Goal: Transaction & Acquisition: Book appointment/travel/reservation

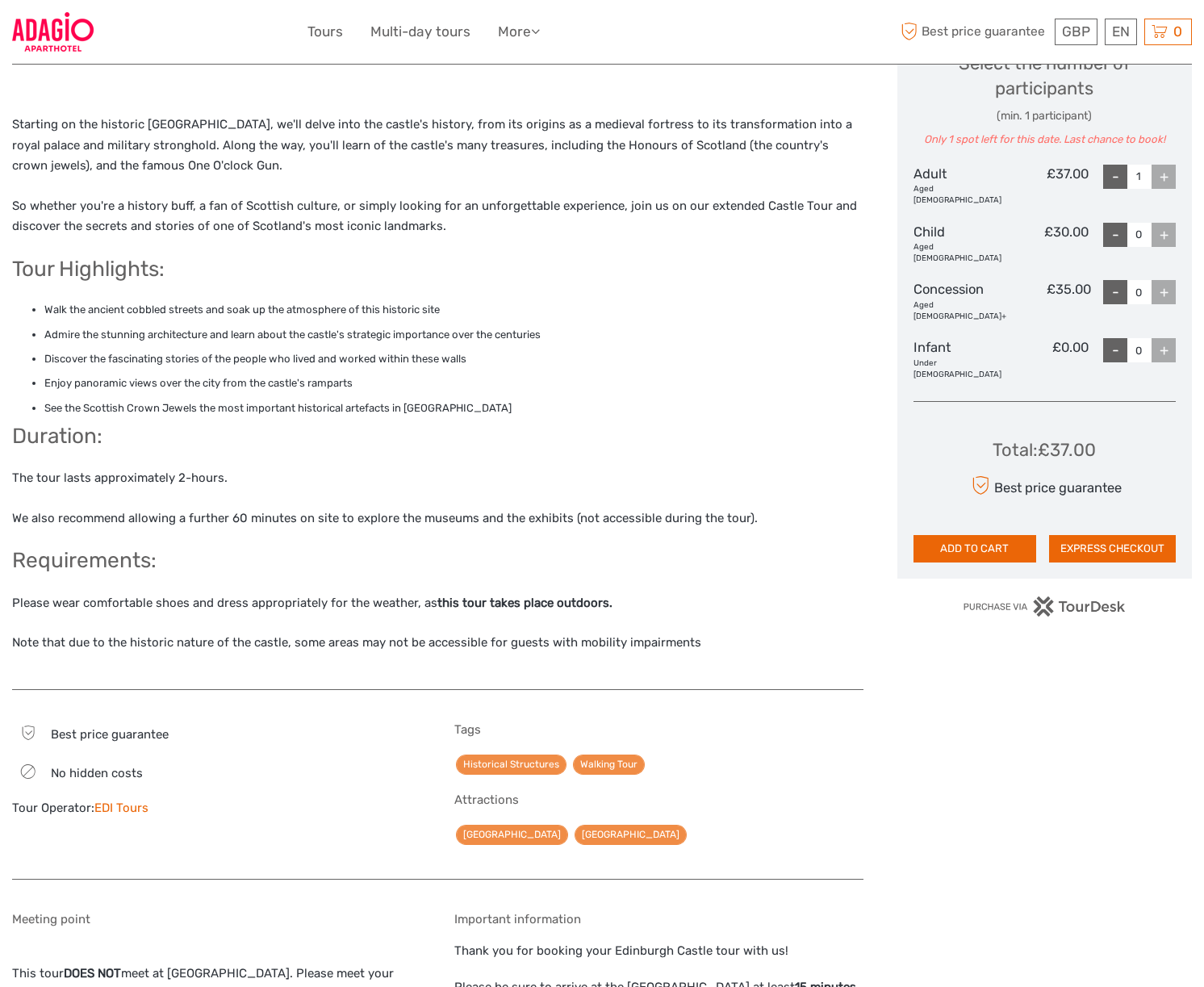
scroll to position [999, 0]
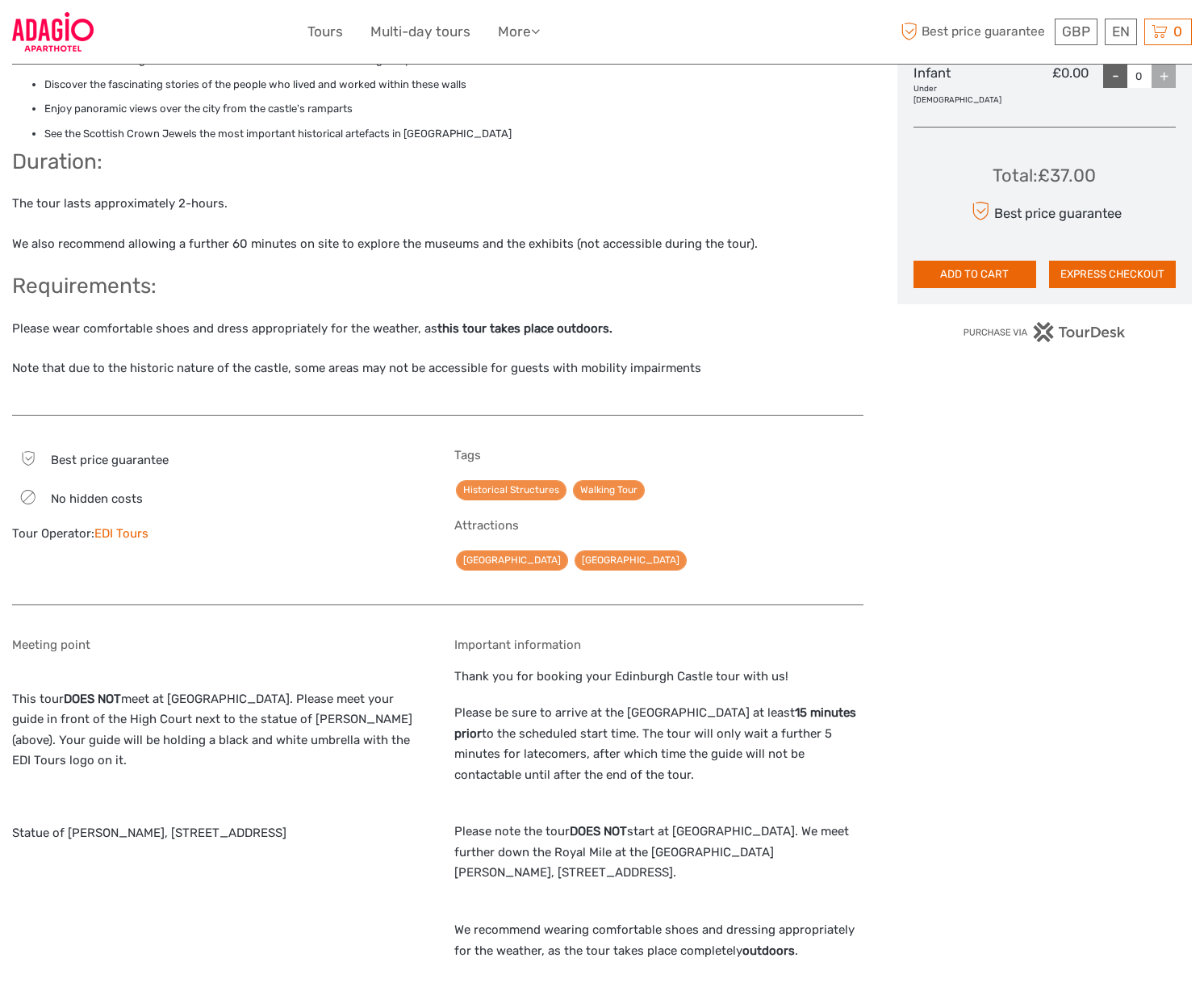
click at [125, 533] on link "EDI Tours" at bounding box center [121, 533] width 54 height 14
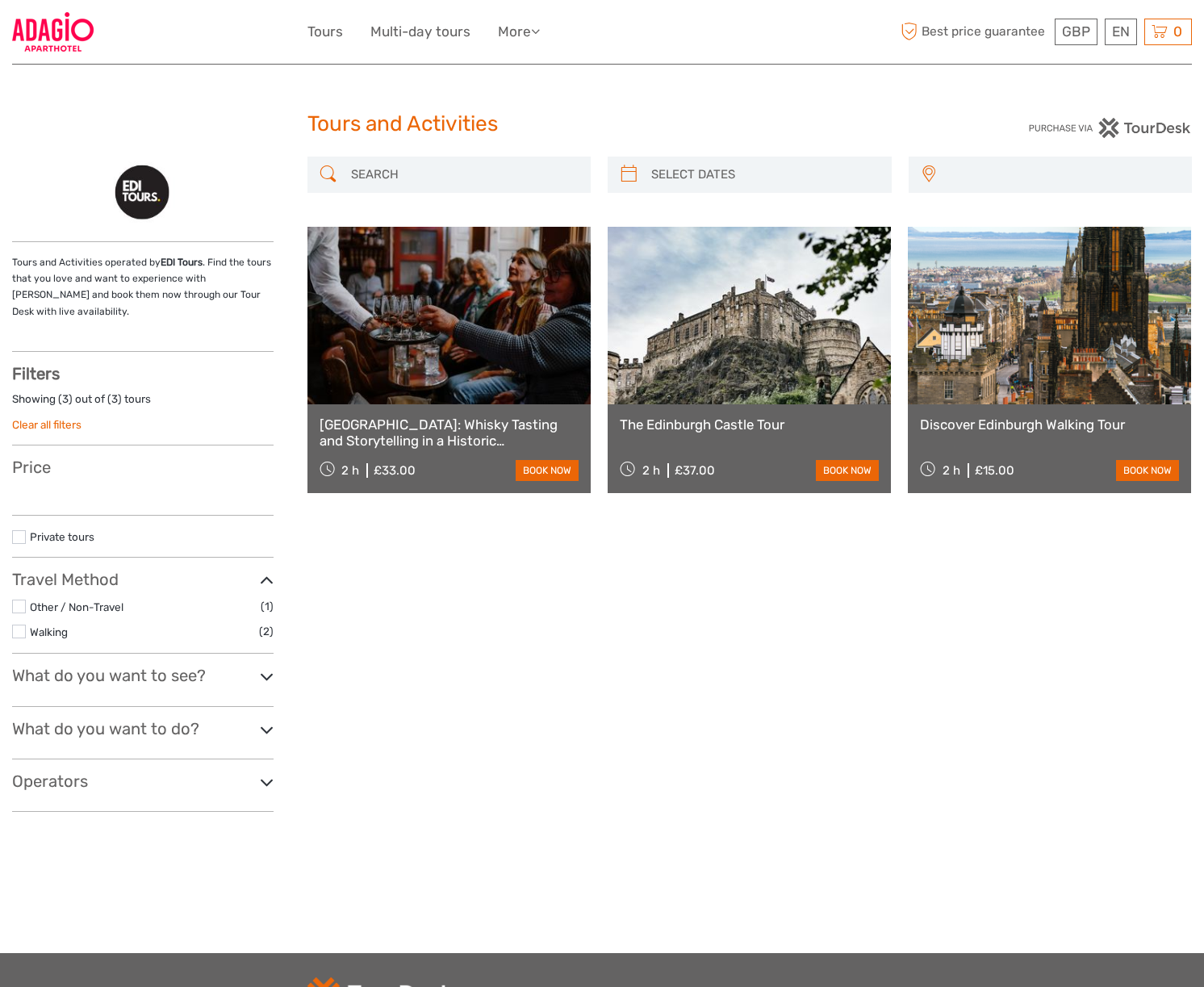
select select
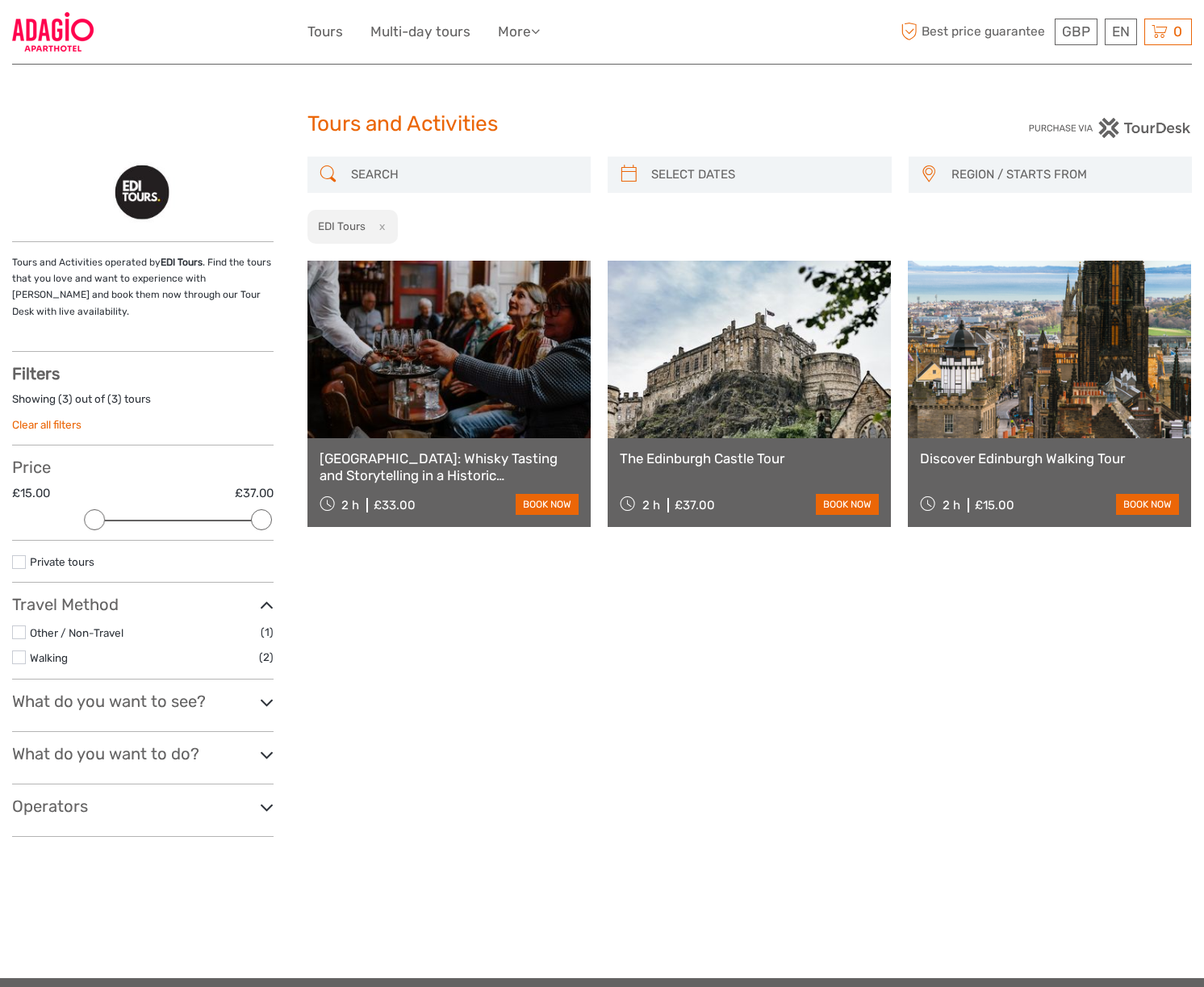
click at [451, 467] on link "[GEOGRAPHIC_DATA]: Whisky Tasting and Storytelling in a Historic [GEOGRAPHIC_DA…" at bounding box center [449, 467] width 259 height 33
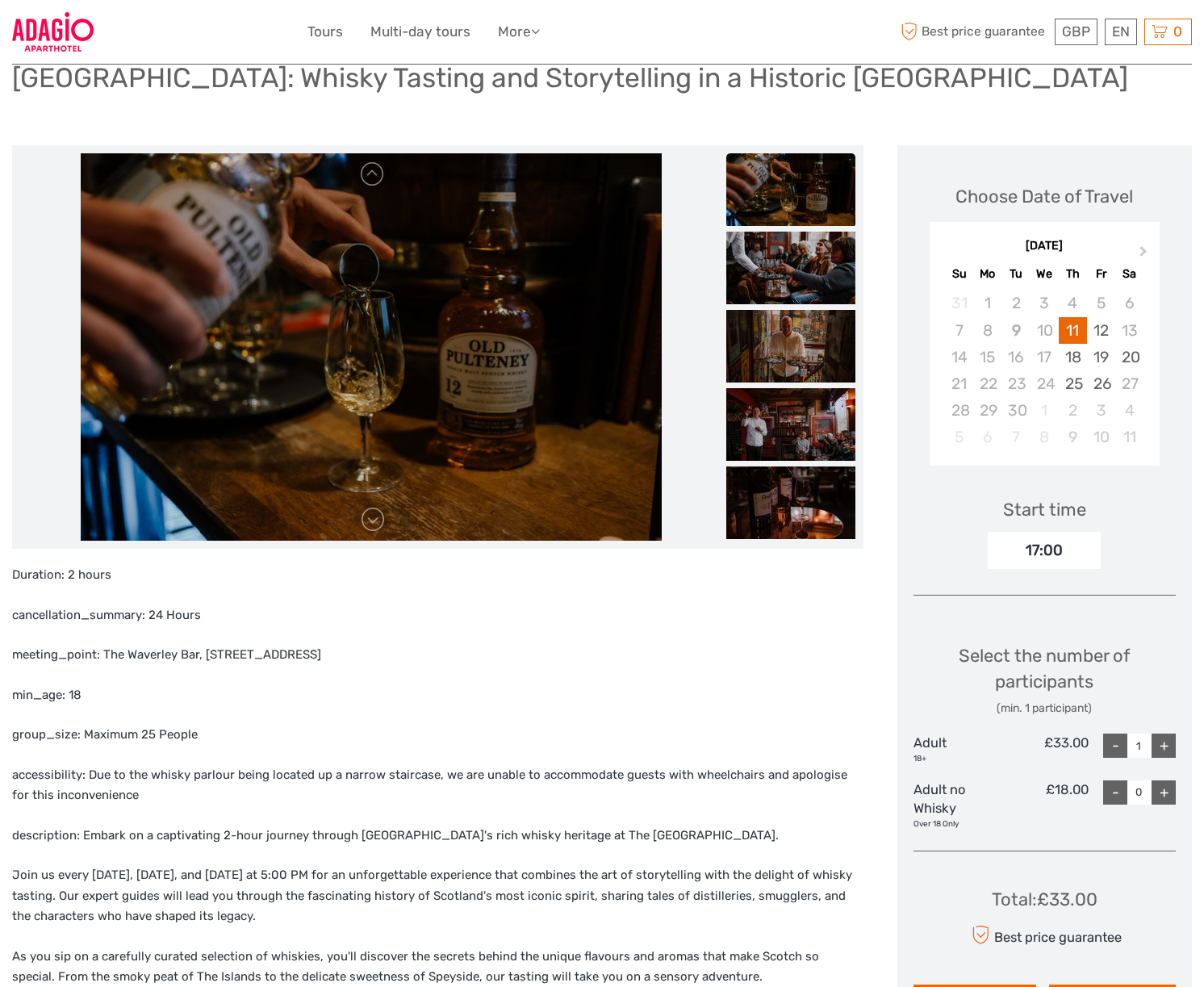
scroll to position [309, 0]
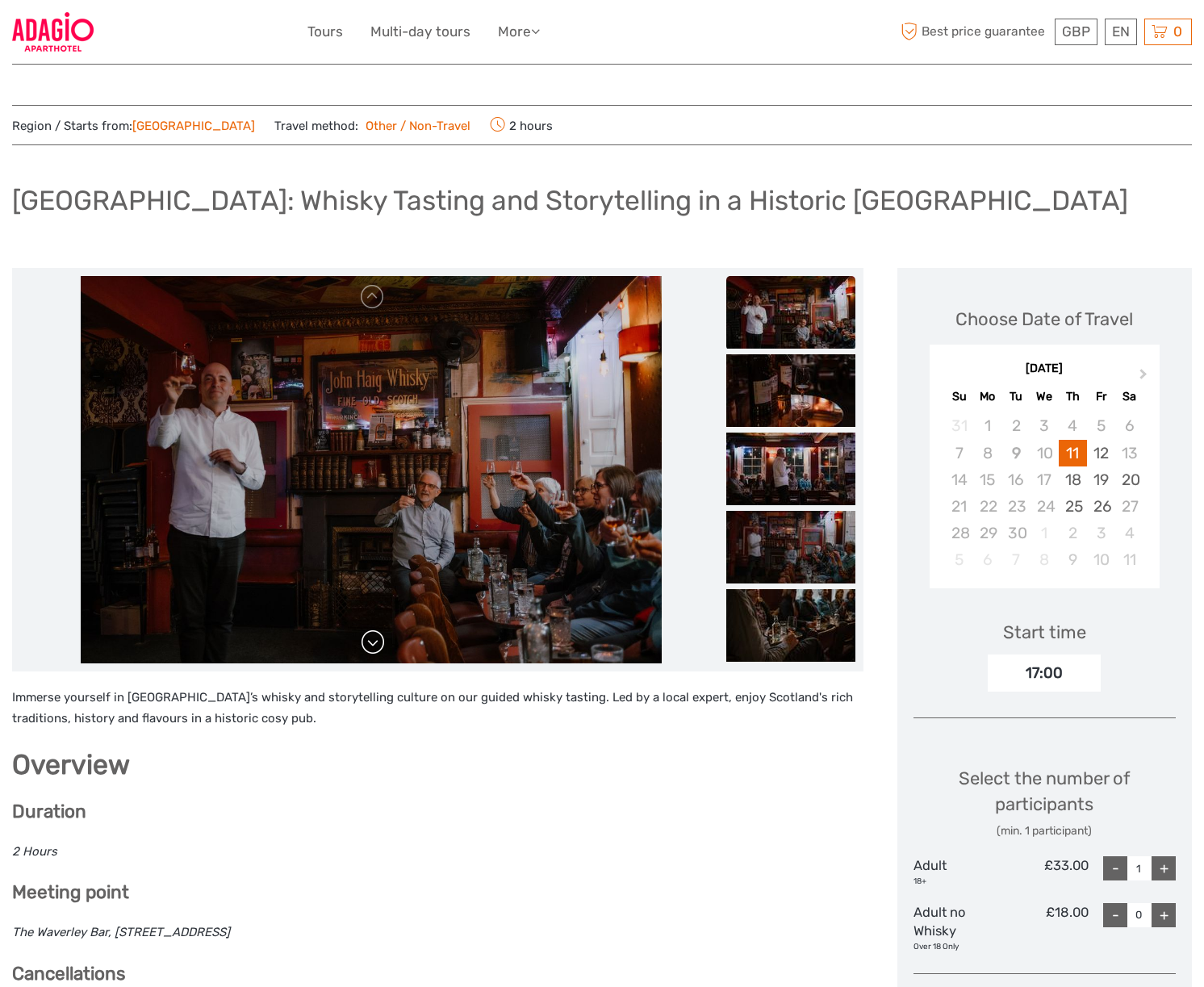
click at [367, 648] on link at bounding box center [372, 642] width 26 height 26
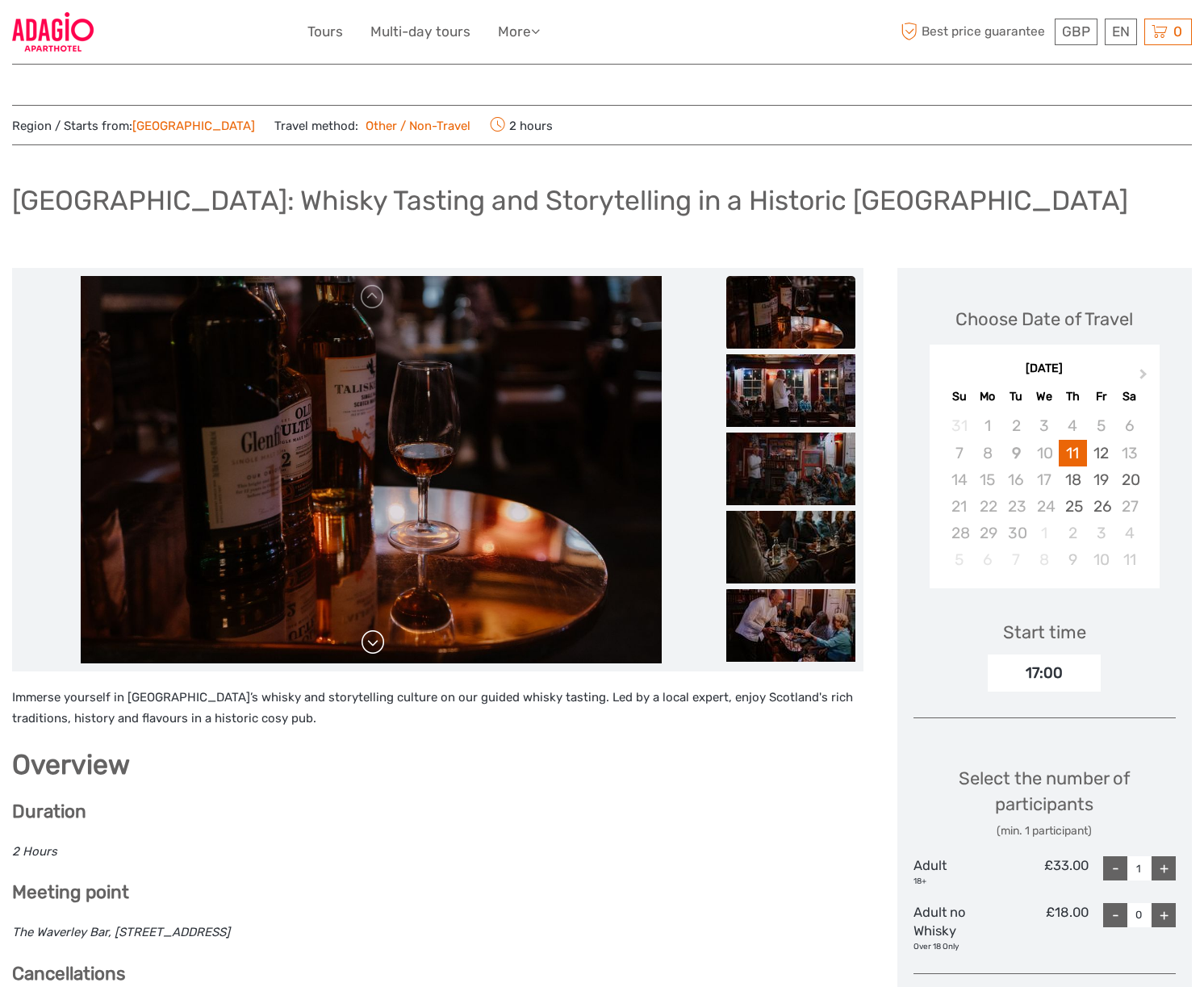
click at [367, 648] on link at bounding box center [372, 642] width 26 height 26
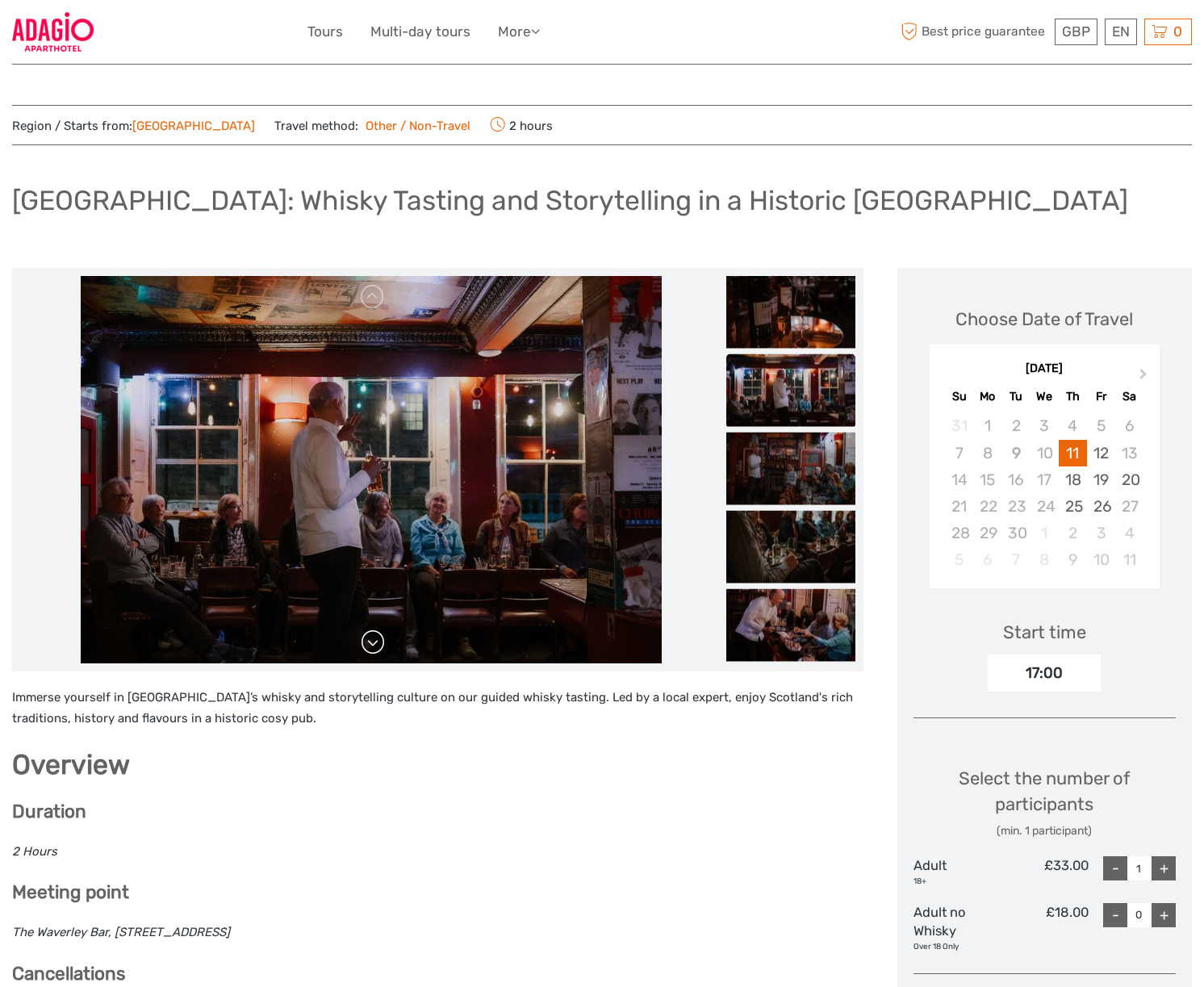
click at [367, 648] on link at bounding box center [372, 642] width 26 height 26
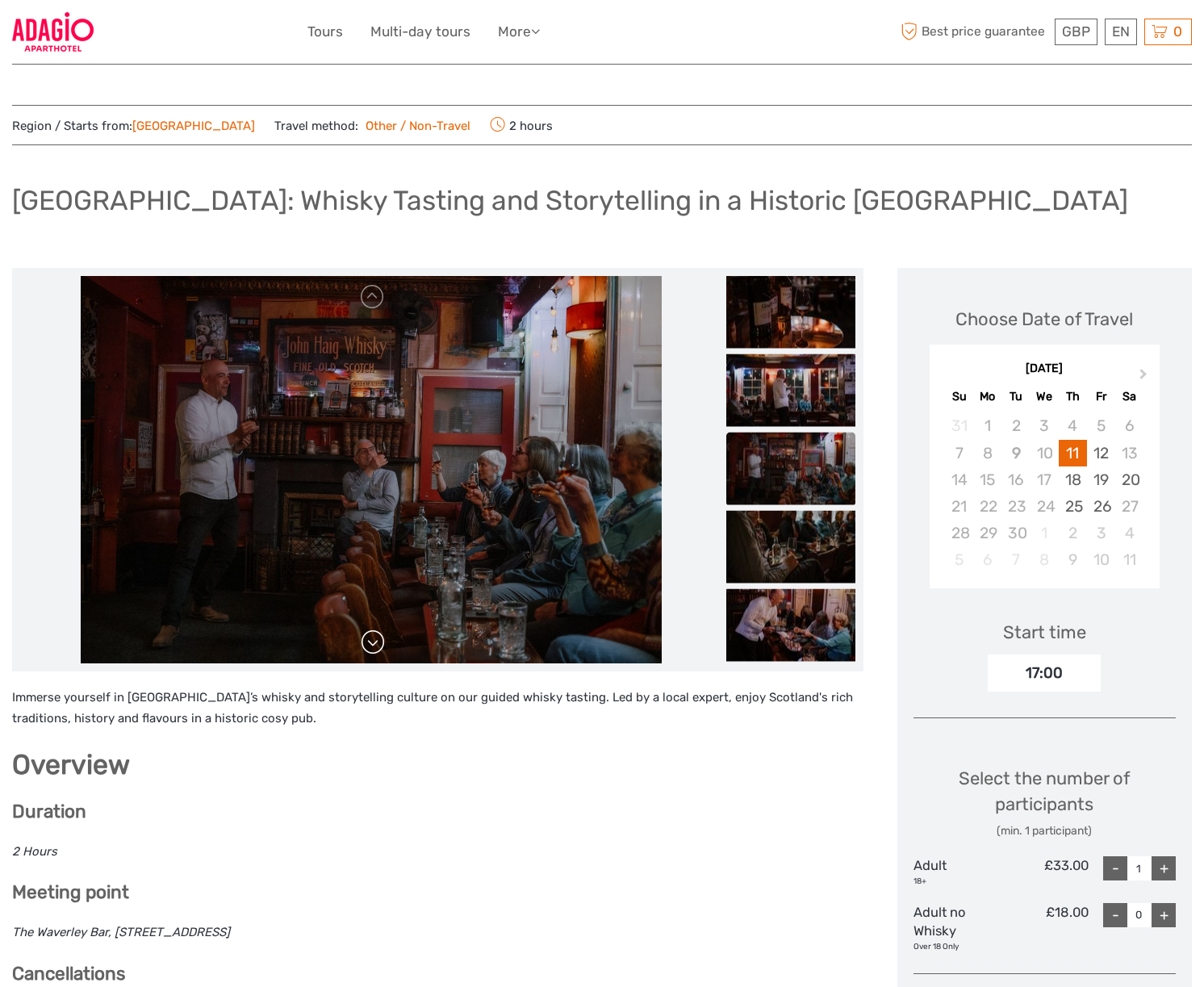
click at [367, 648] on link at bounding box center [372, 642] width 26 height 26
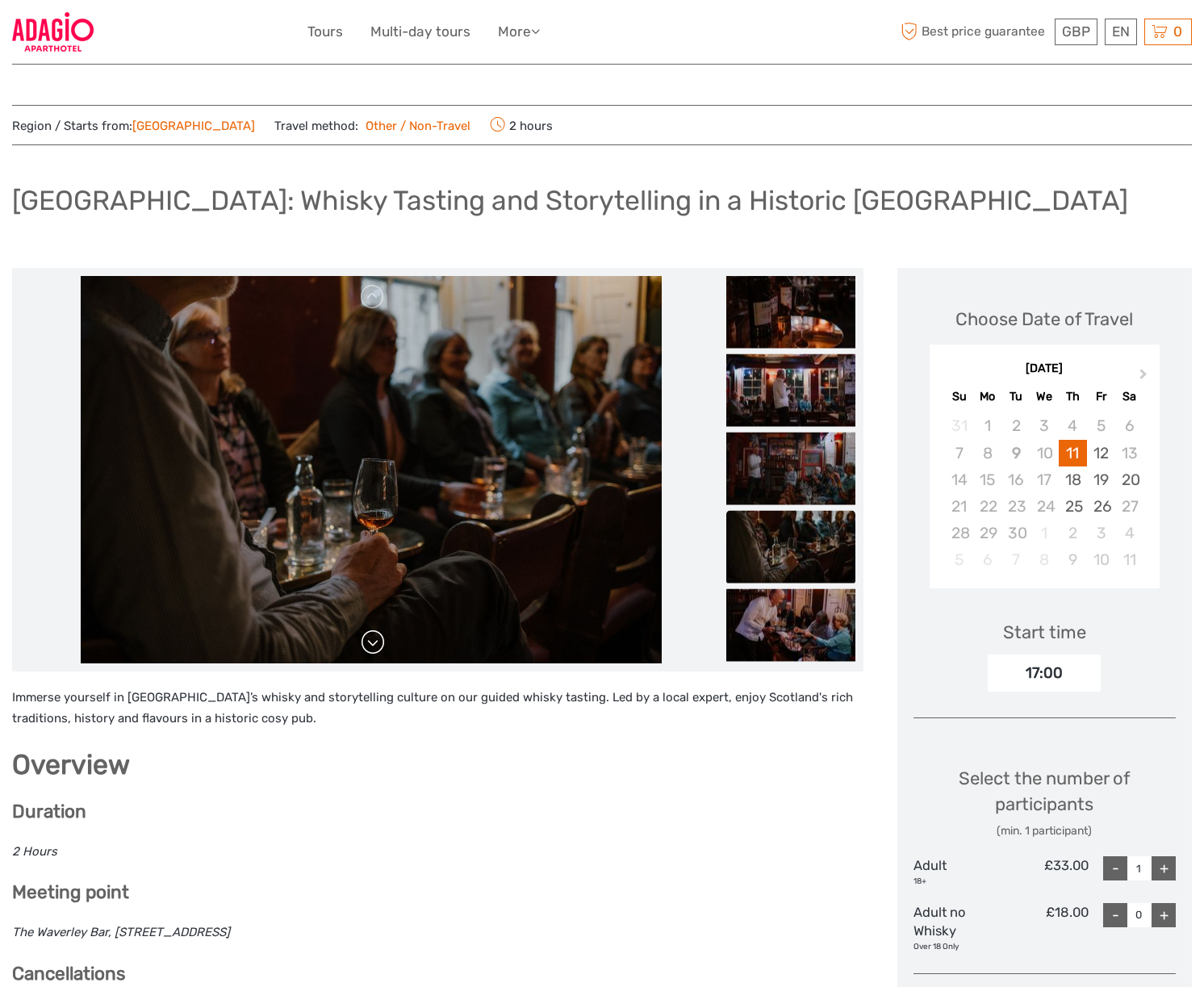
click at [367, 648] on link at bounding box center [372, 642] width 26 height 26
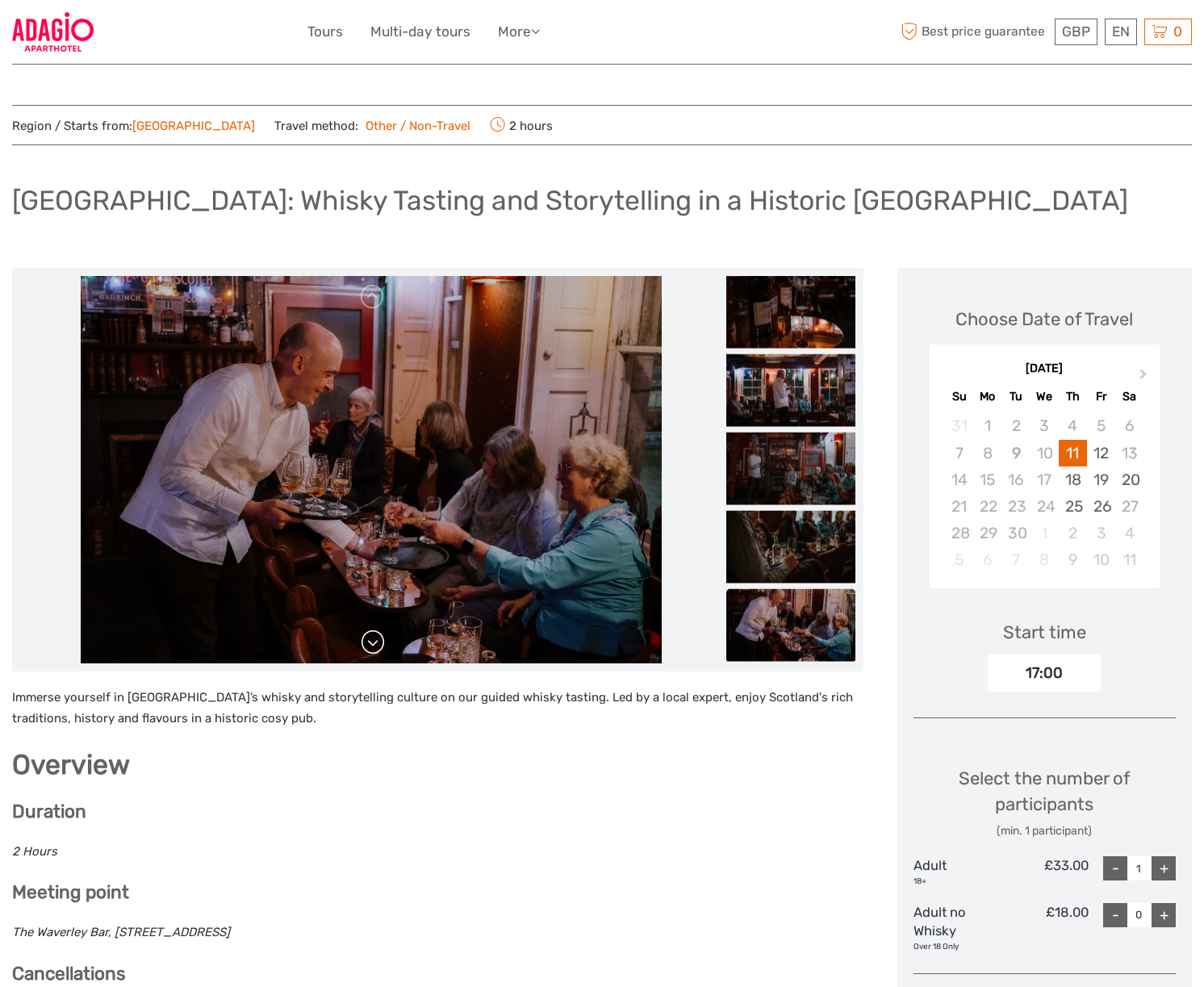
click at [367, 648] on link at bounding box center [372, 642] width 26 height 26
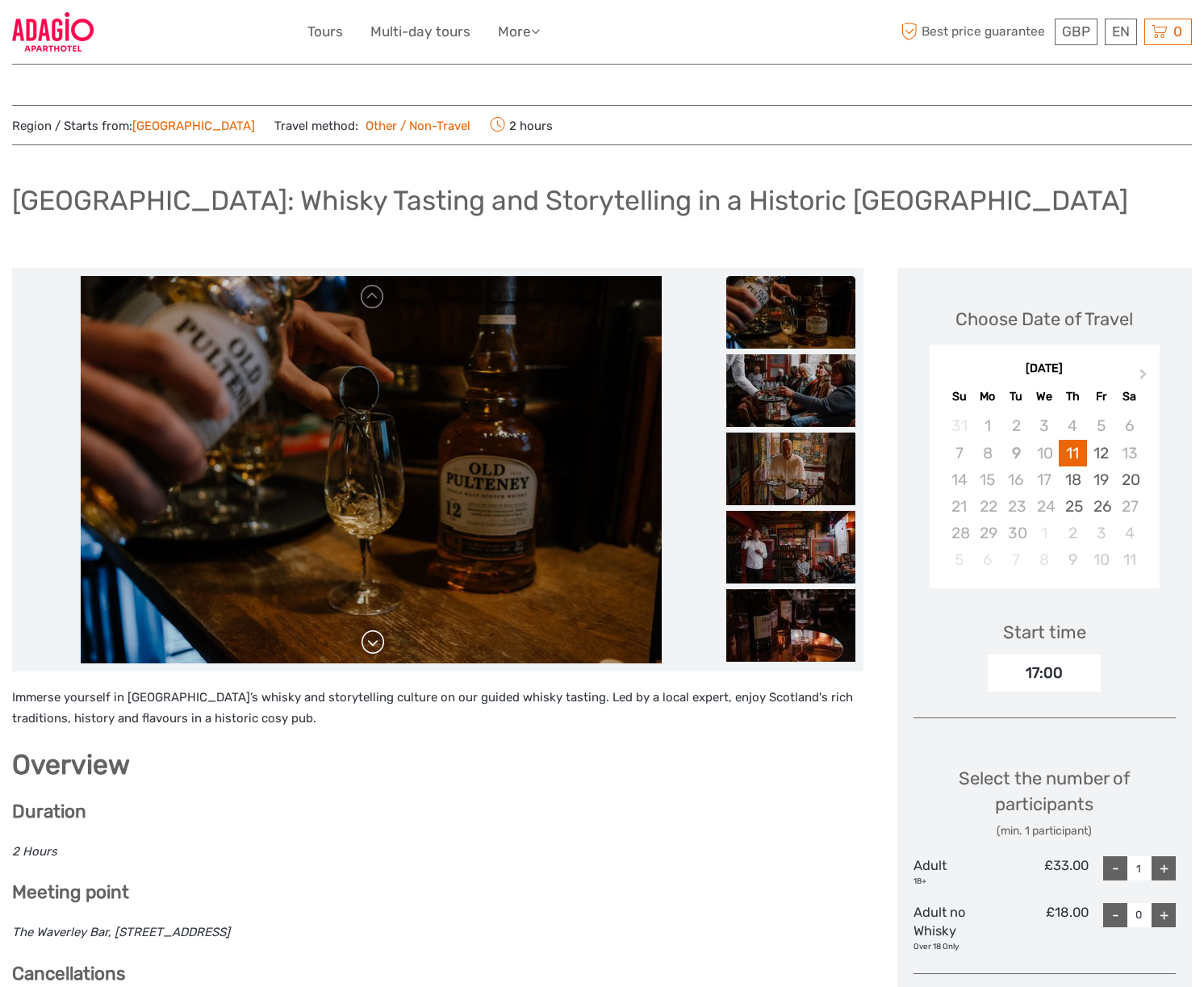
click at [367, 648] on link at bounding box center [372, 642] width 26 height 26
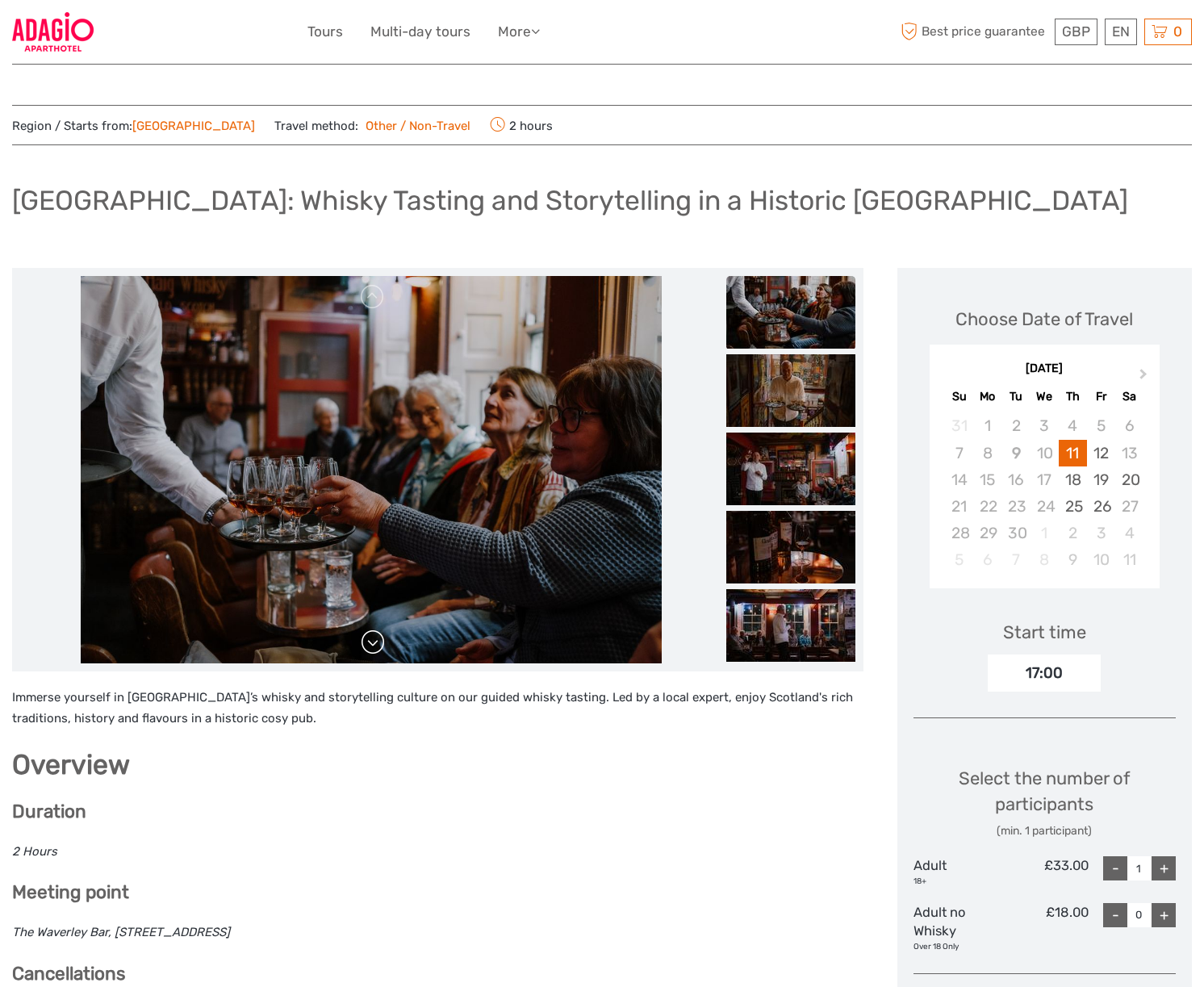
click at [367, 648] on link at bounding box center [372, 642] width 26 height 26
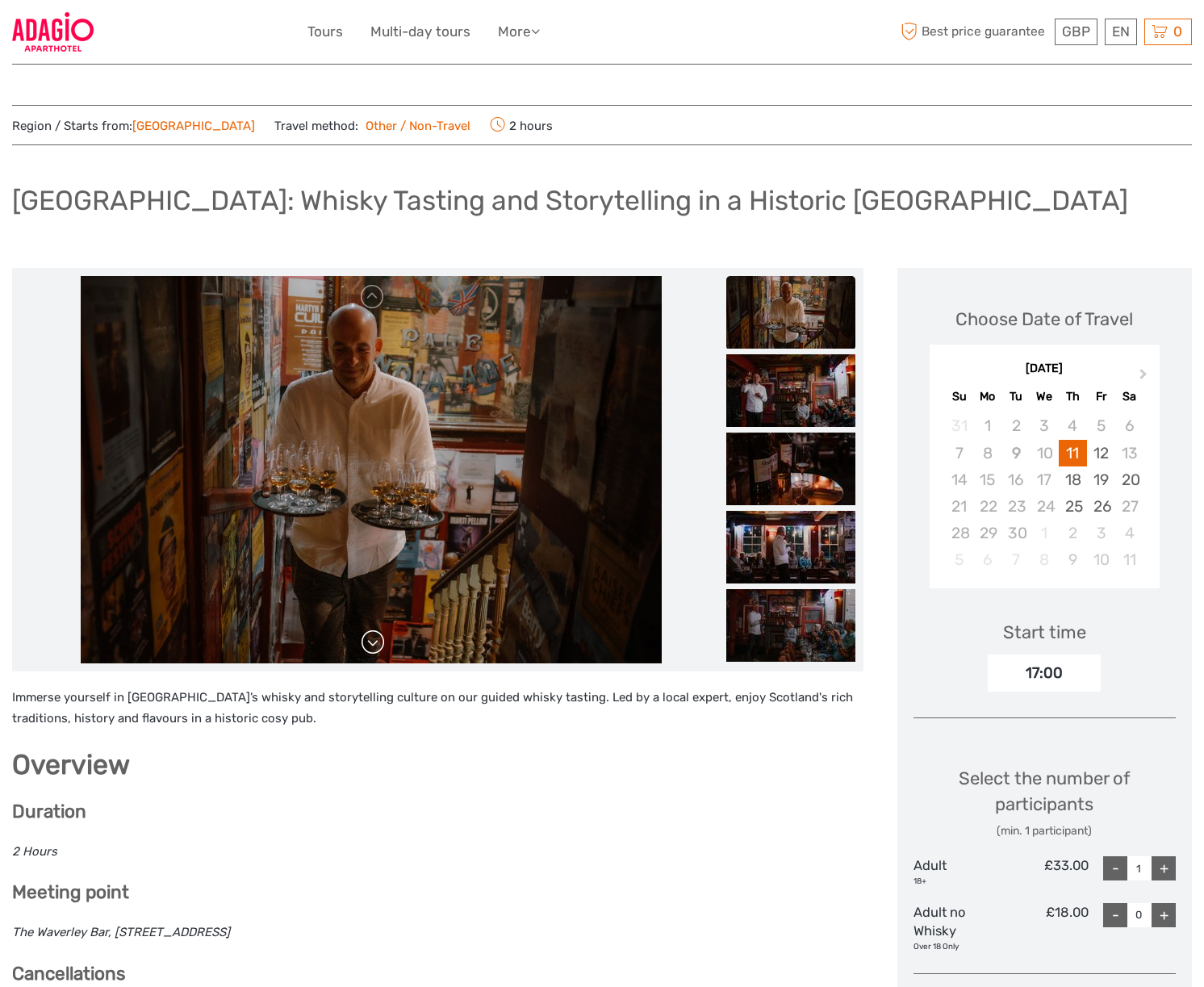
click at [367, 648] on link at bounding box center [372, 642] width 26 height 26
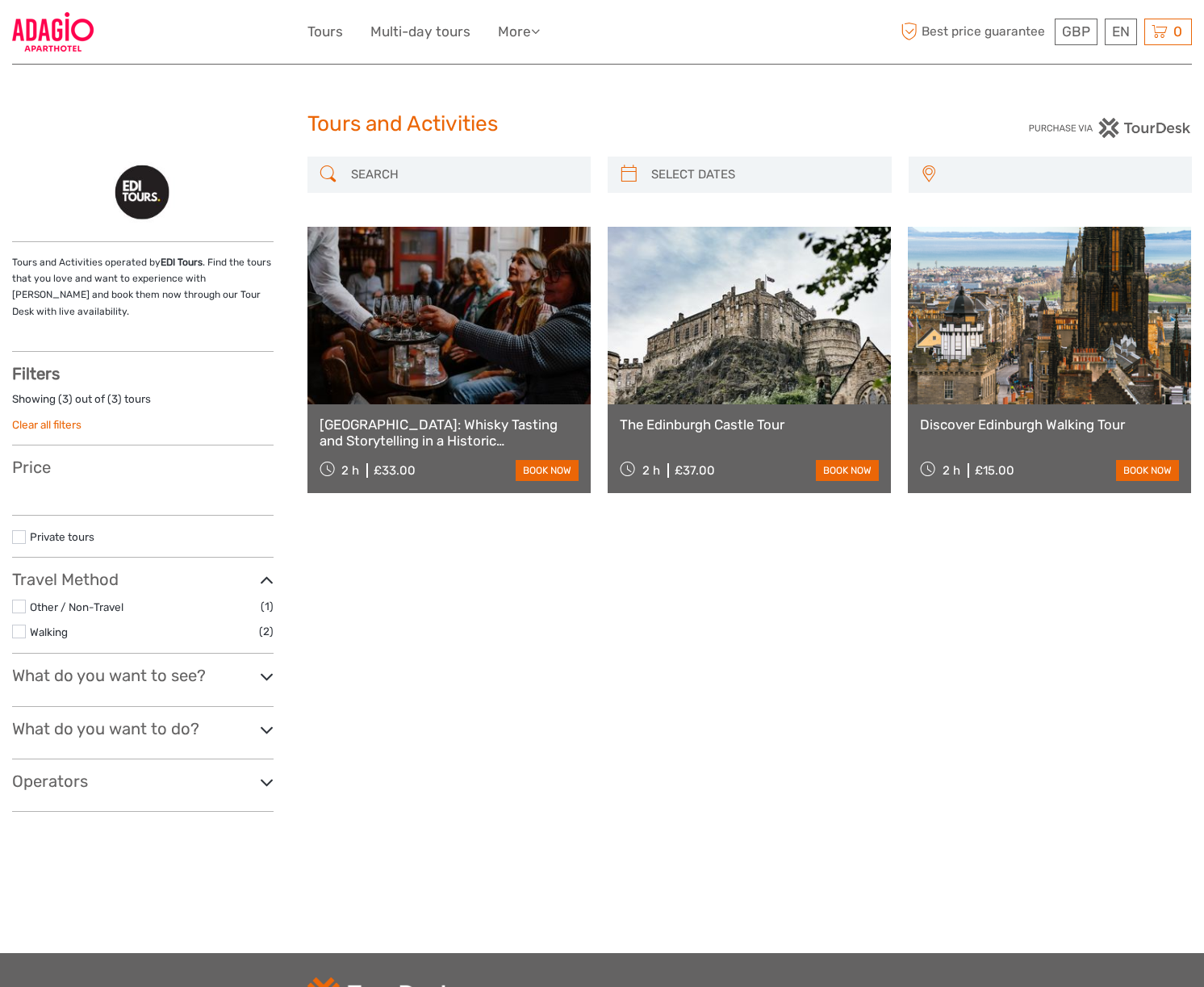
select select
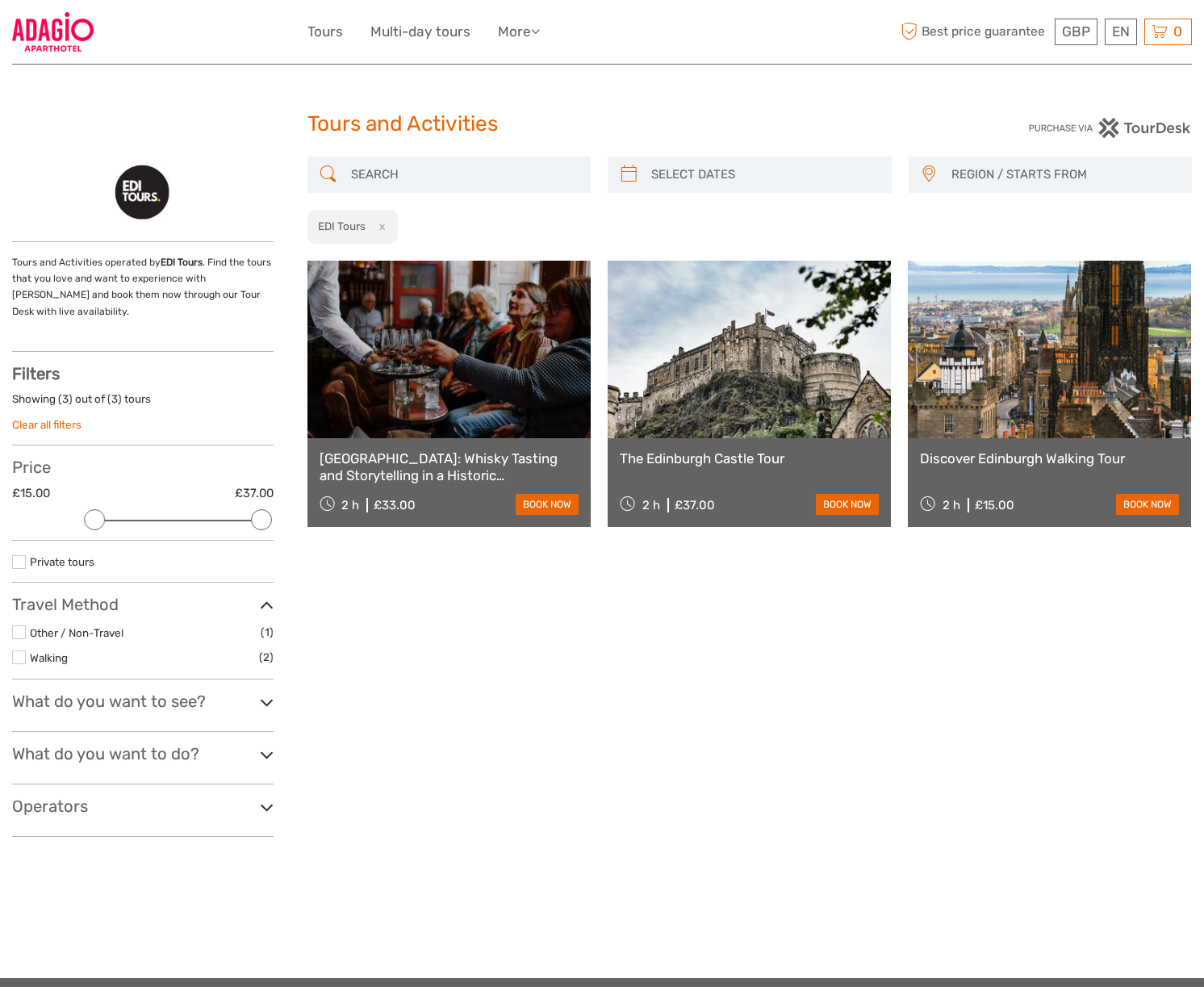
click at [736, 459] on link "The Edinburgh Castle Tour" at bounding box center [748, 459] width 259 height 16
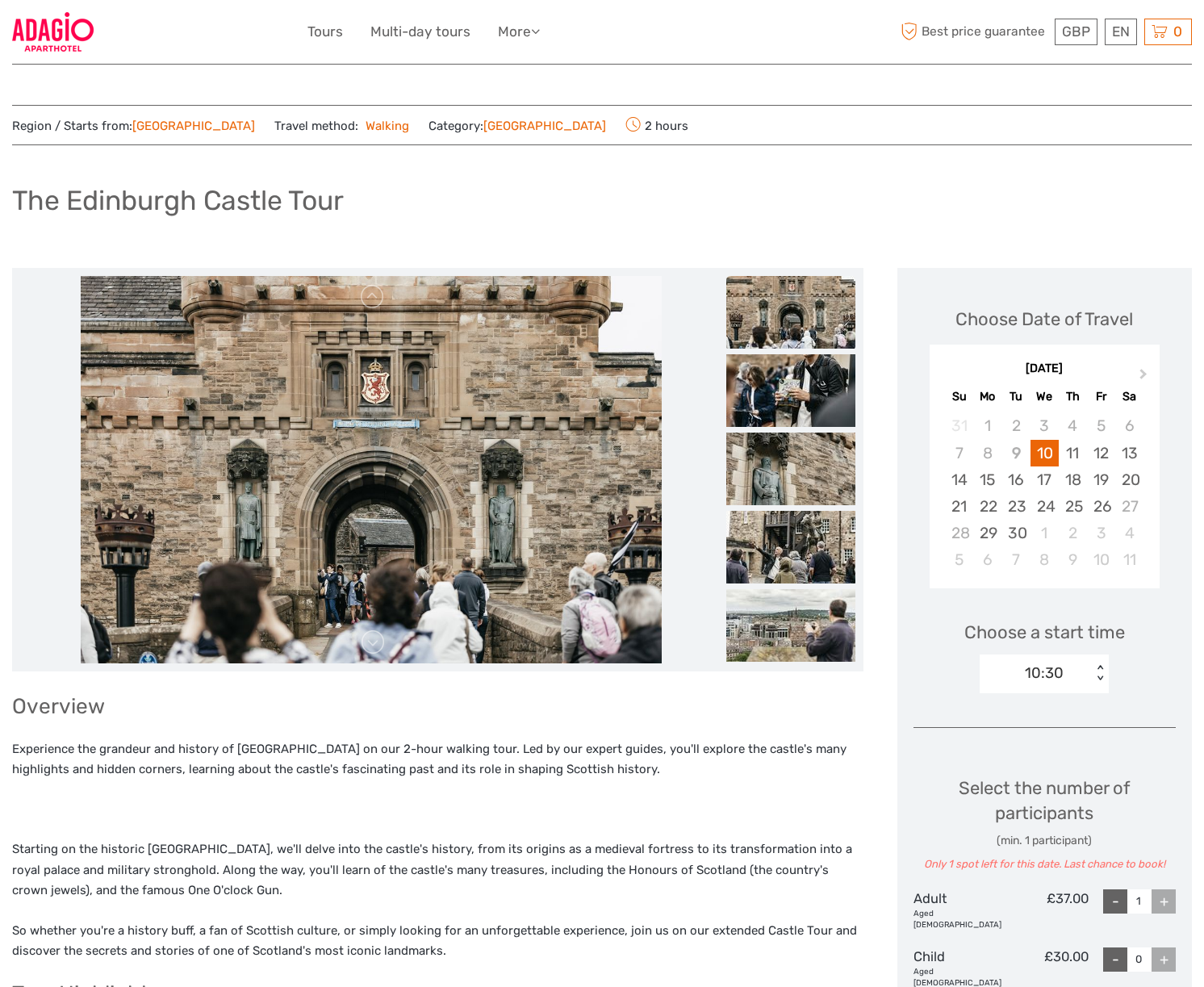
click at [172, 123] on link "[GEOGRAPHIC_DATA]" at bounding box center [193, 125] width 123 height 14
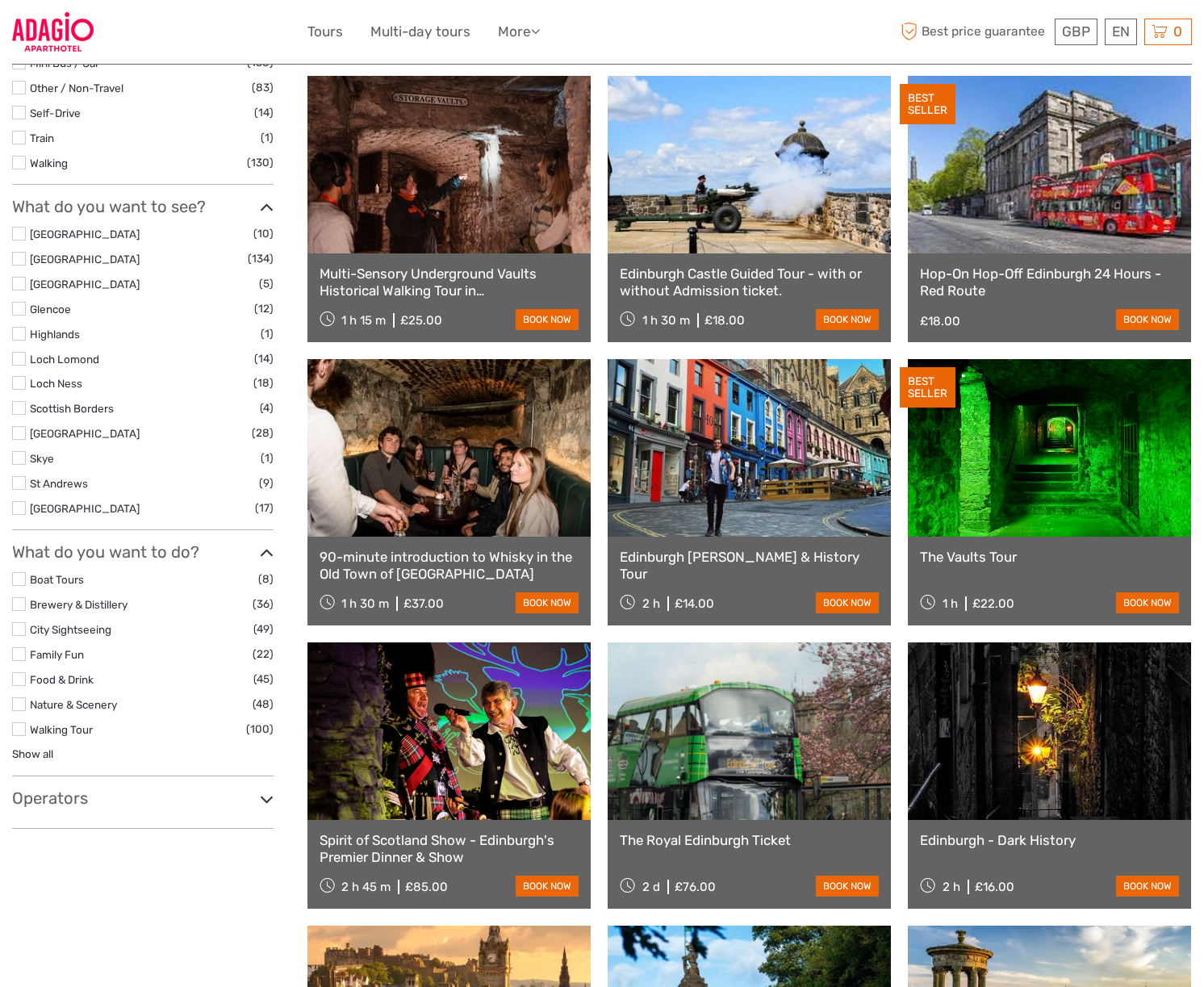
scroll to position [477, 0]
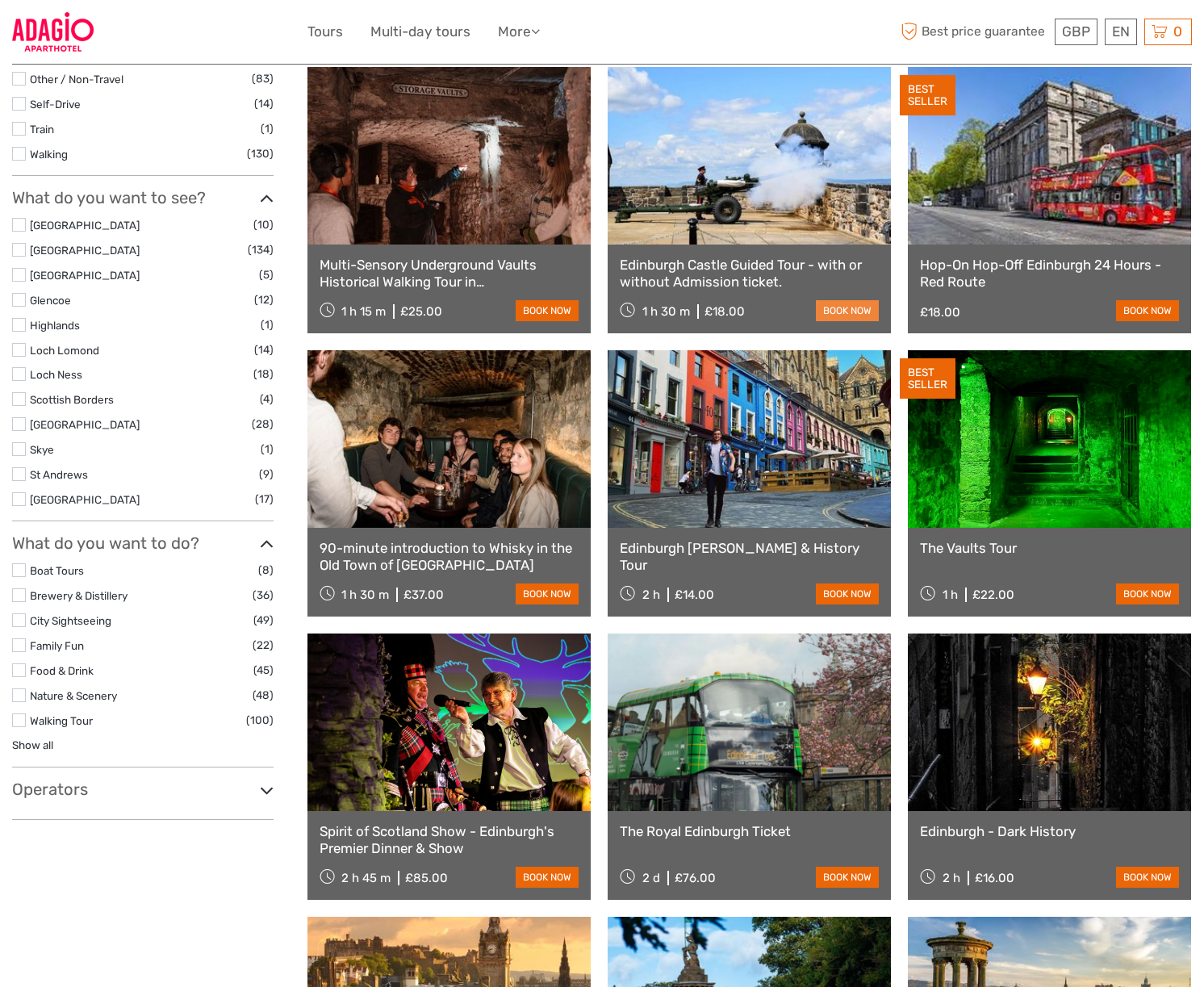
click at [833, 315] on link "book now" at bounding box center [846, 311] width 63 height 21
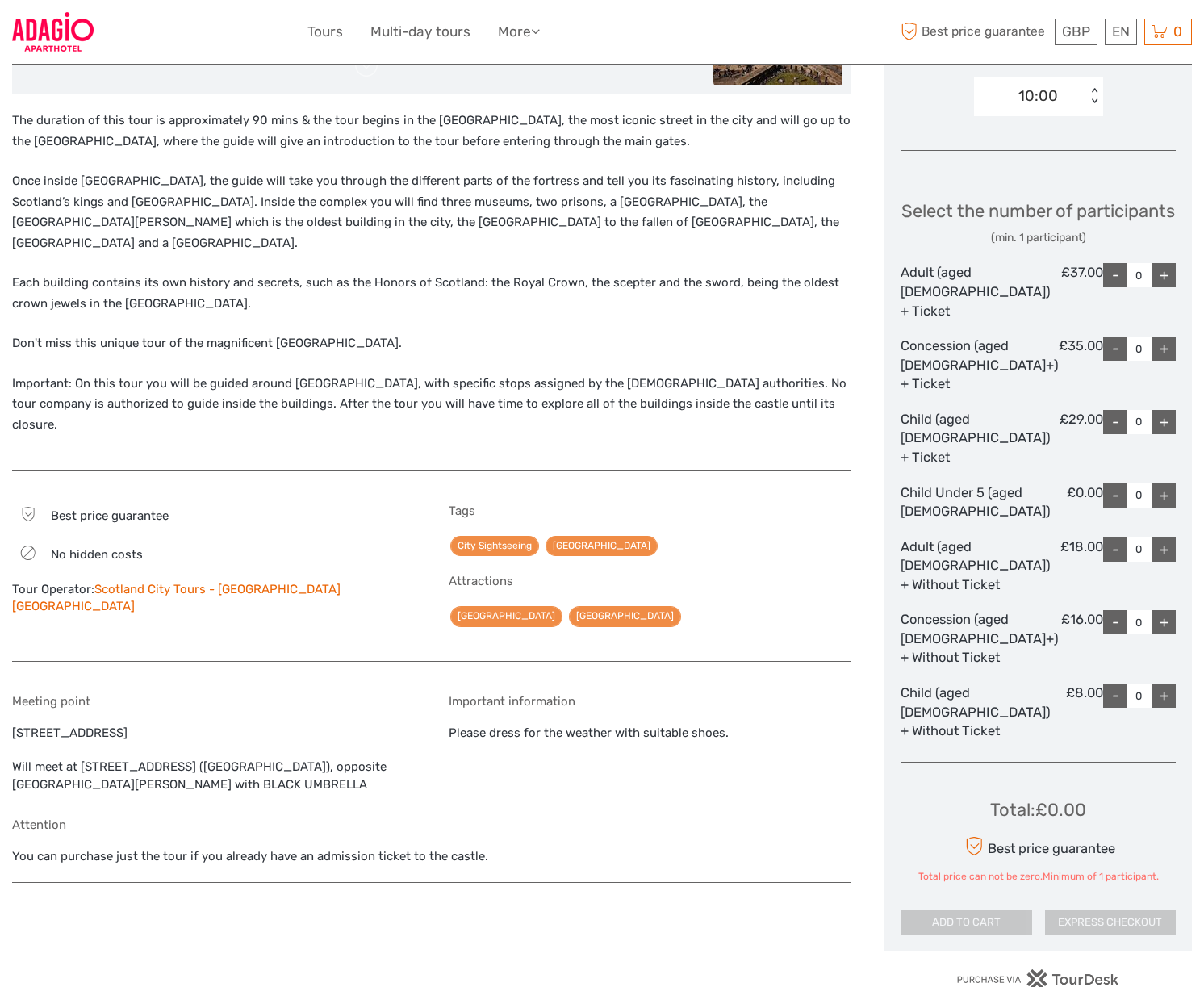
scroll to position [873, 0]
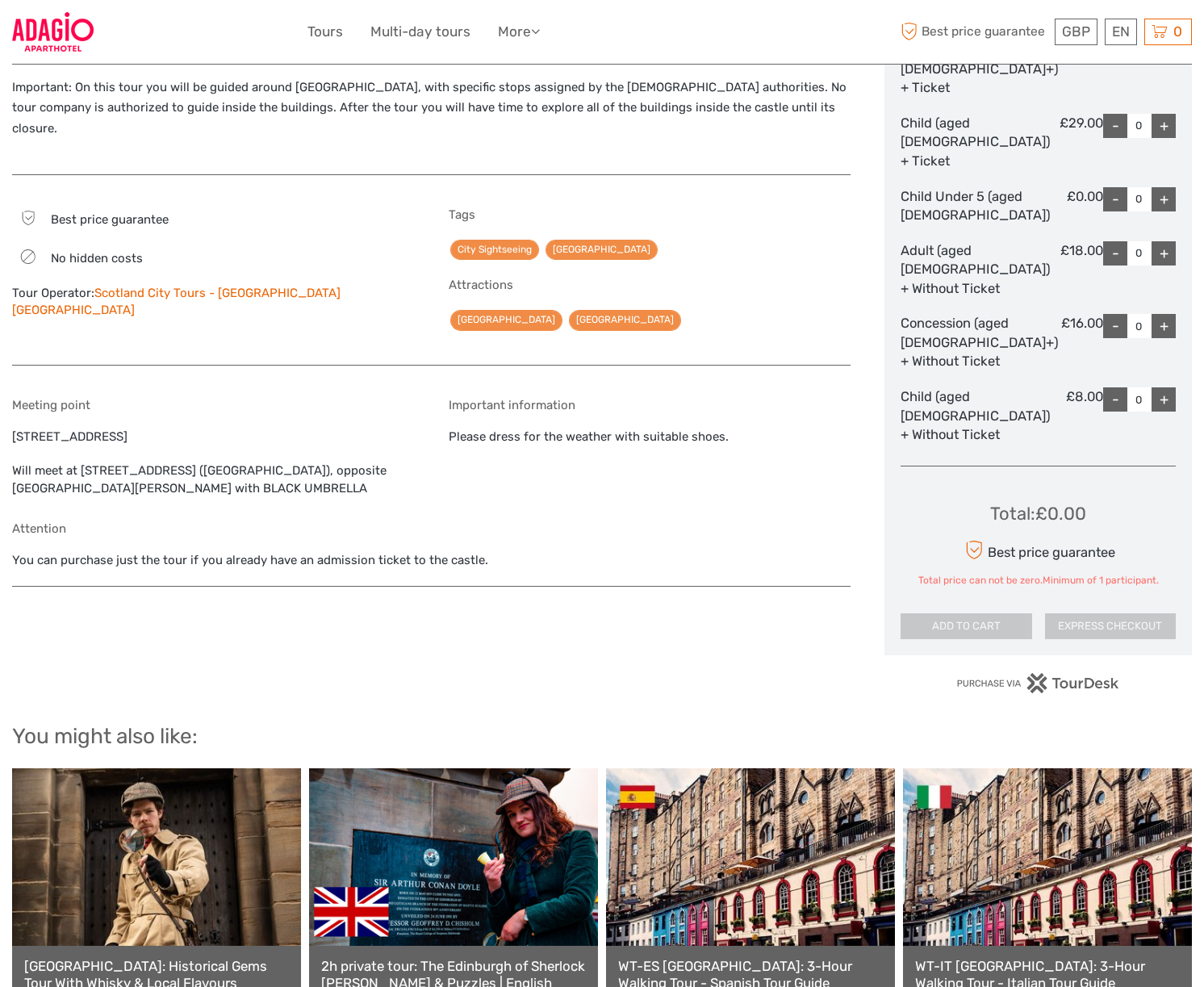
click at [269, 285] on link "Scotland City Tours - [GEOGRAPHIC_DATA] [GEOGRAPHIC_DATA]" at bounding box center [177, 301] width 329 height 32
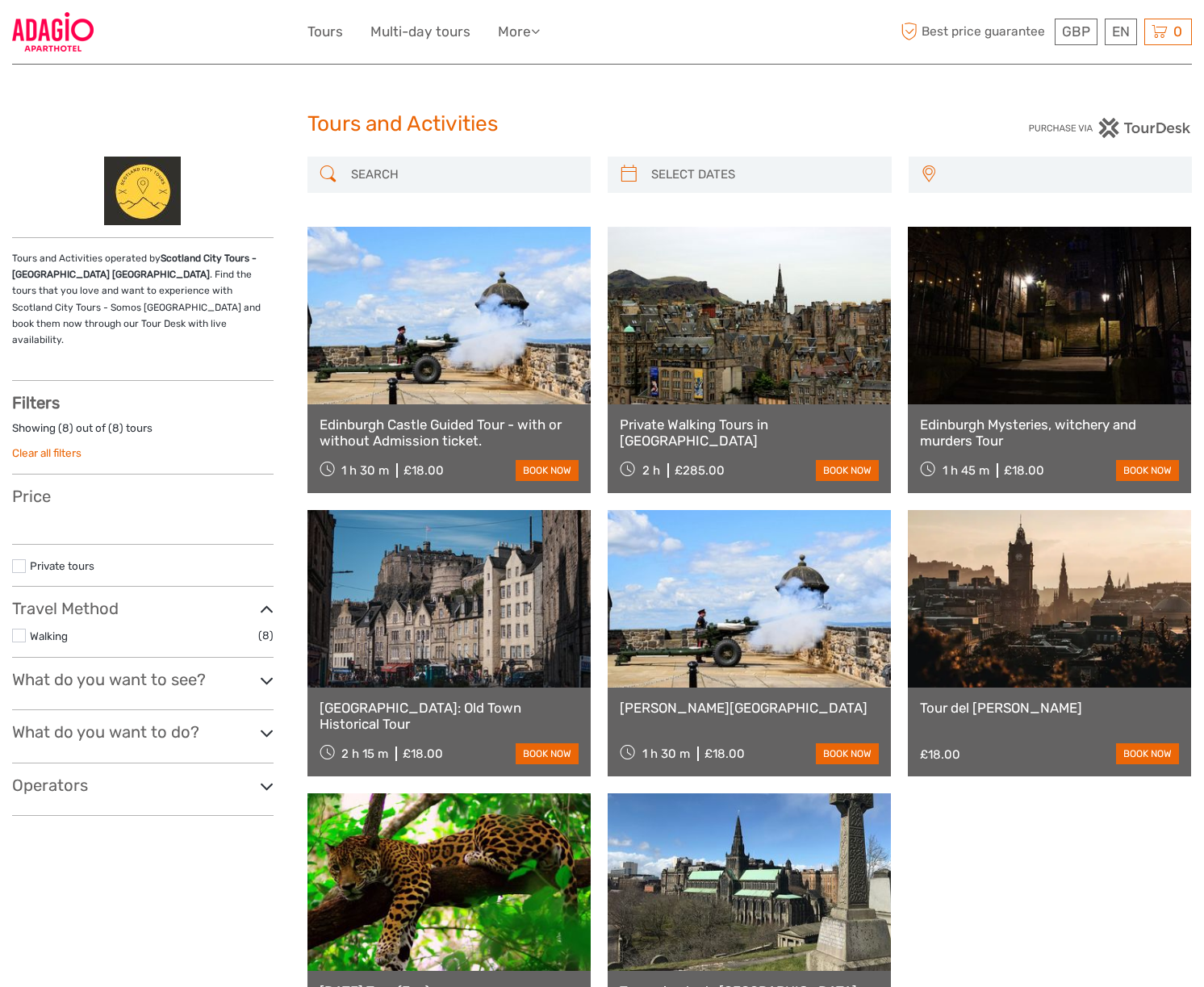
select select
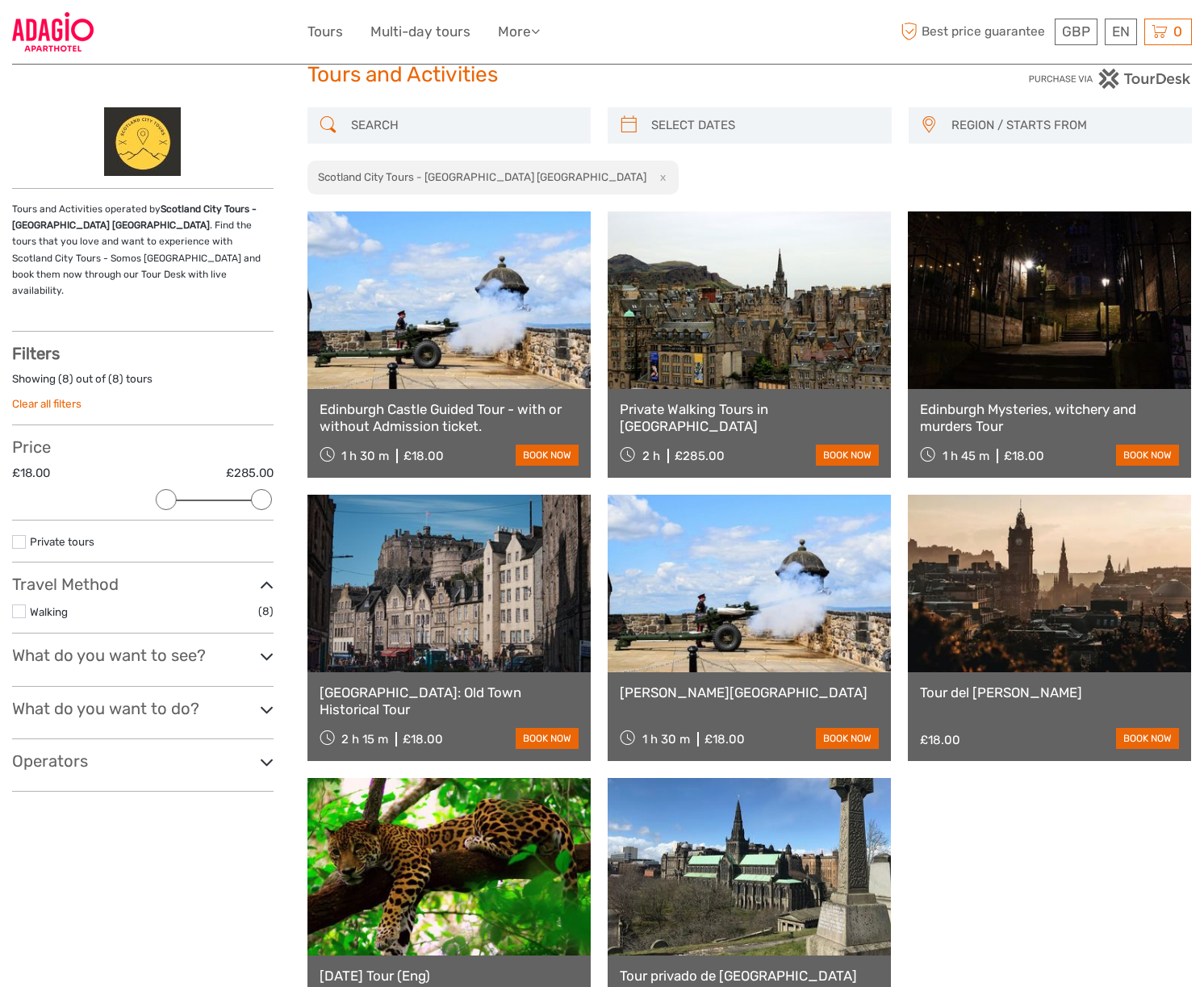
scroll to position [252, 0]
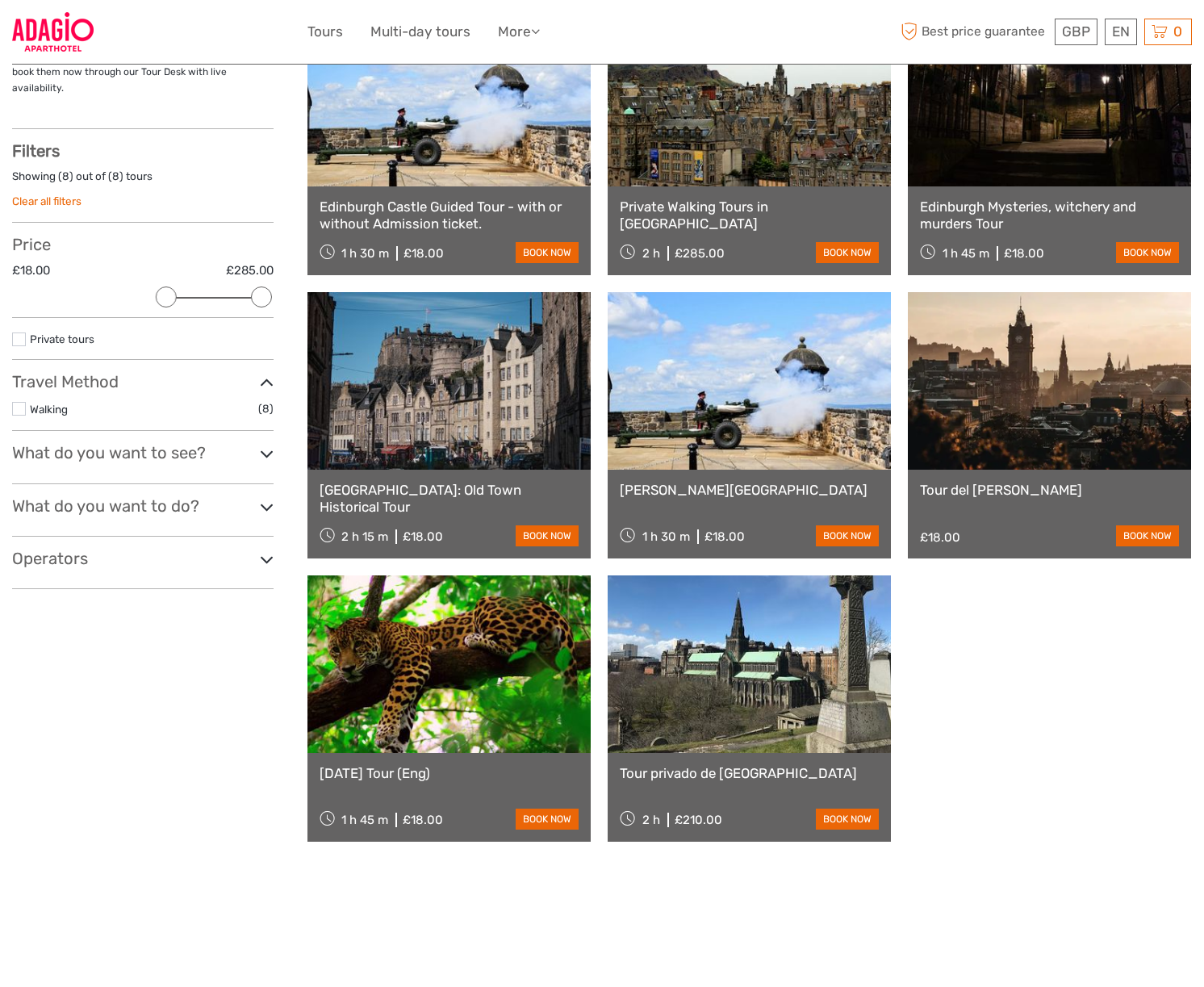
click at [408, 771] on link "Halloween Tour (Eng)" at bounding box center [449, 773] width 259 height 16
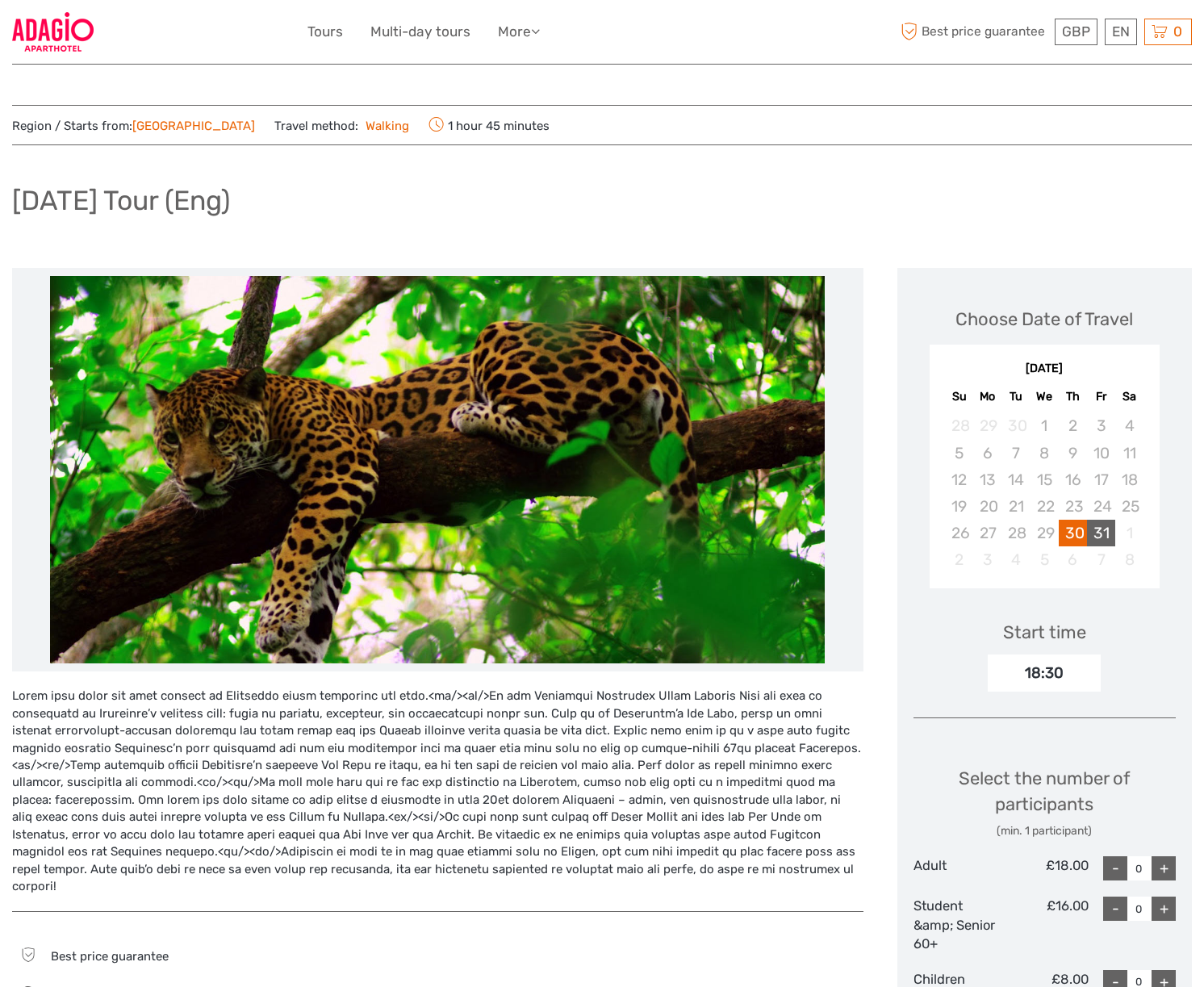
click at [1100, 535] on div "31" at bounding box center [1101, 533] width 28 height 27
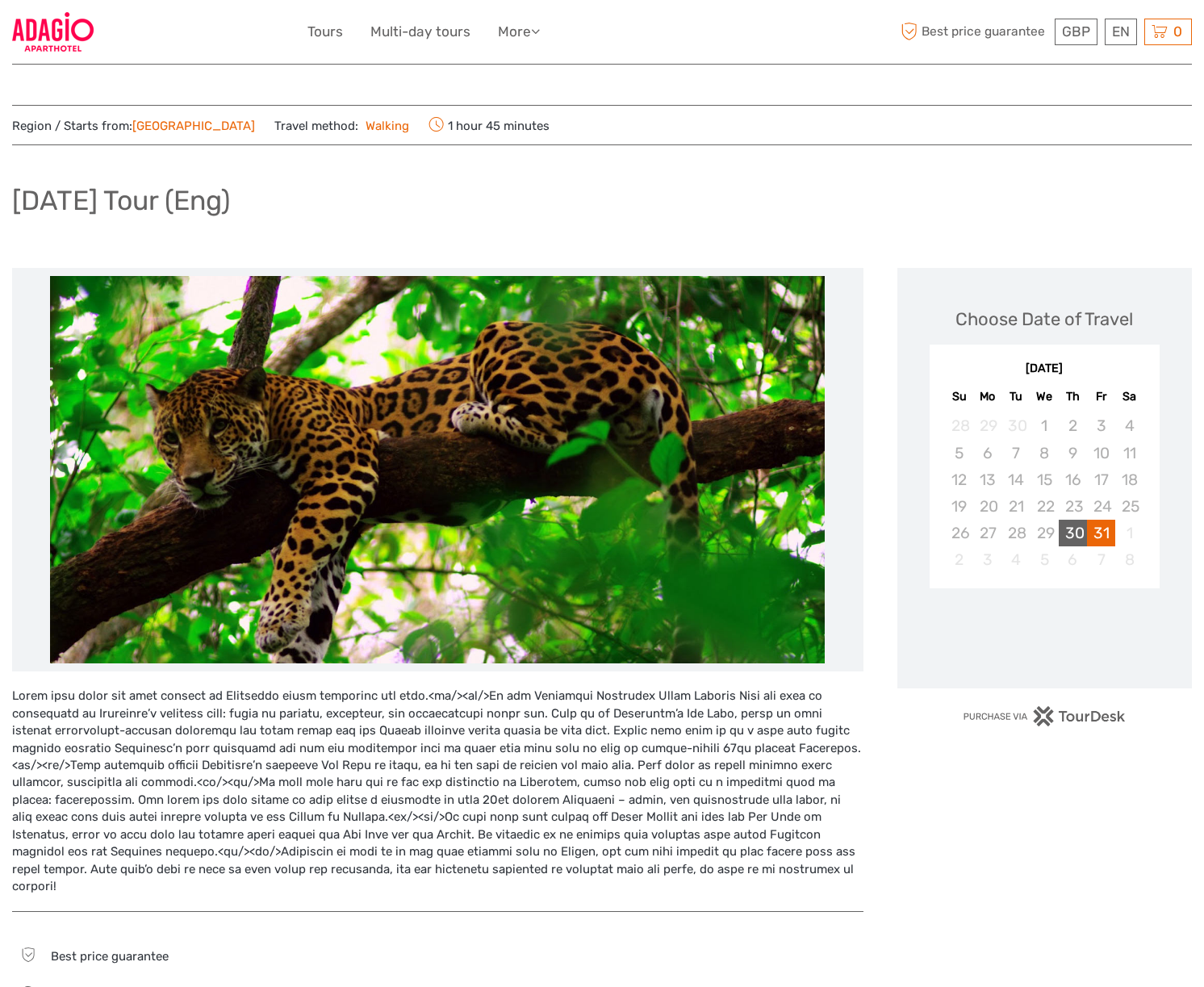
click at [1081, 537] on div "30" at bounding box center [1072, 533] width 28 height 27
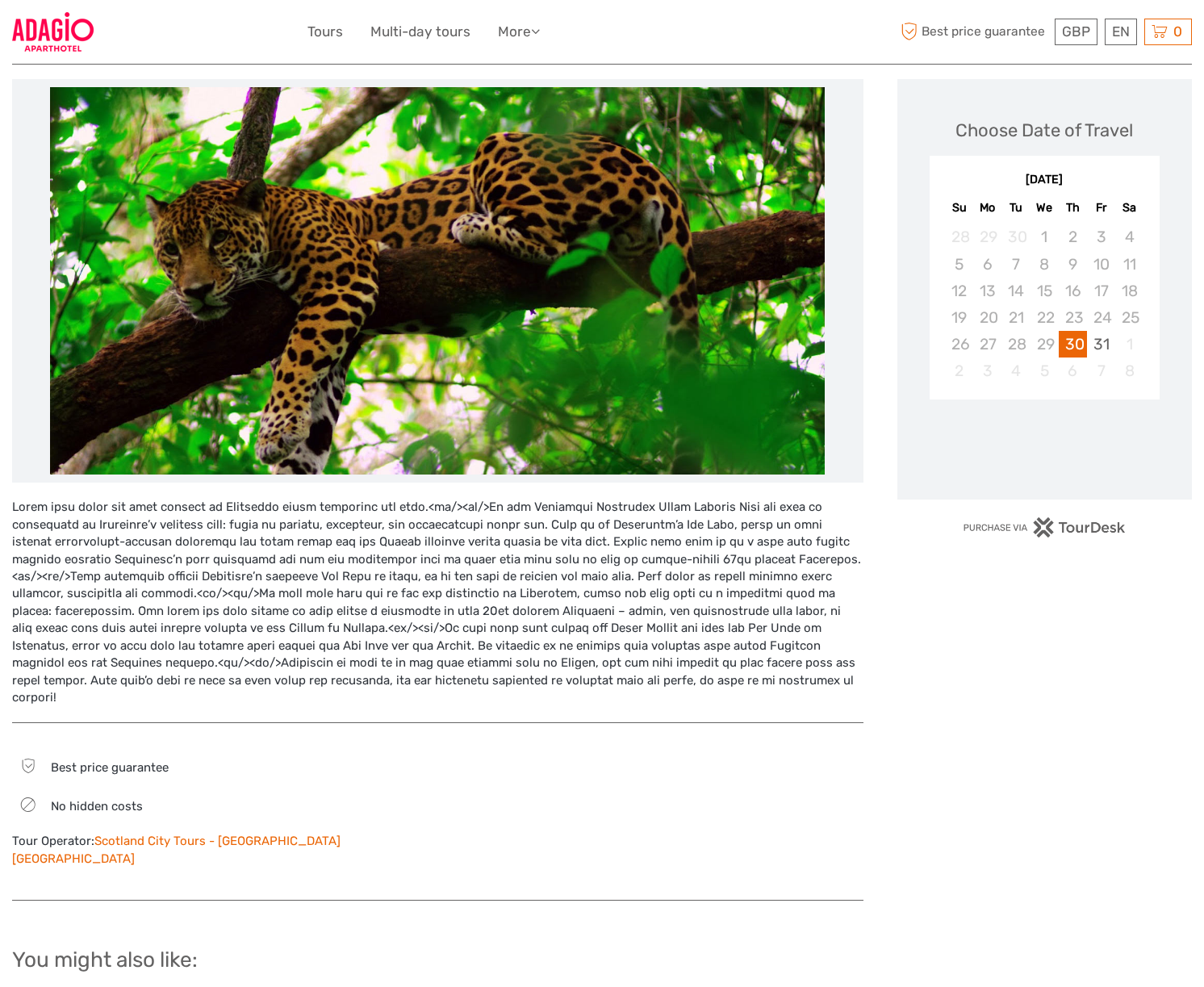
scroll to position [479, 0]
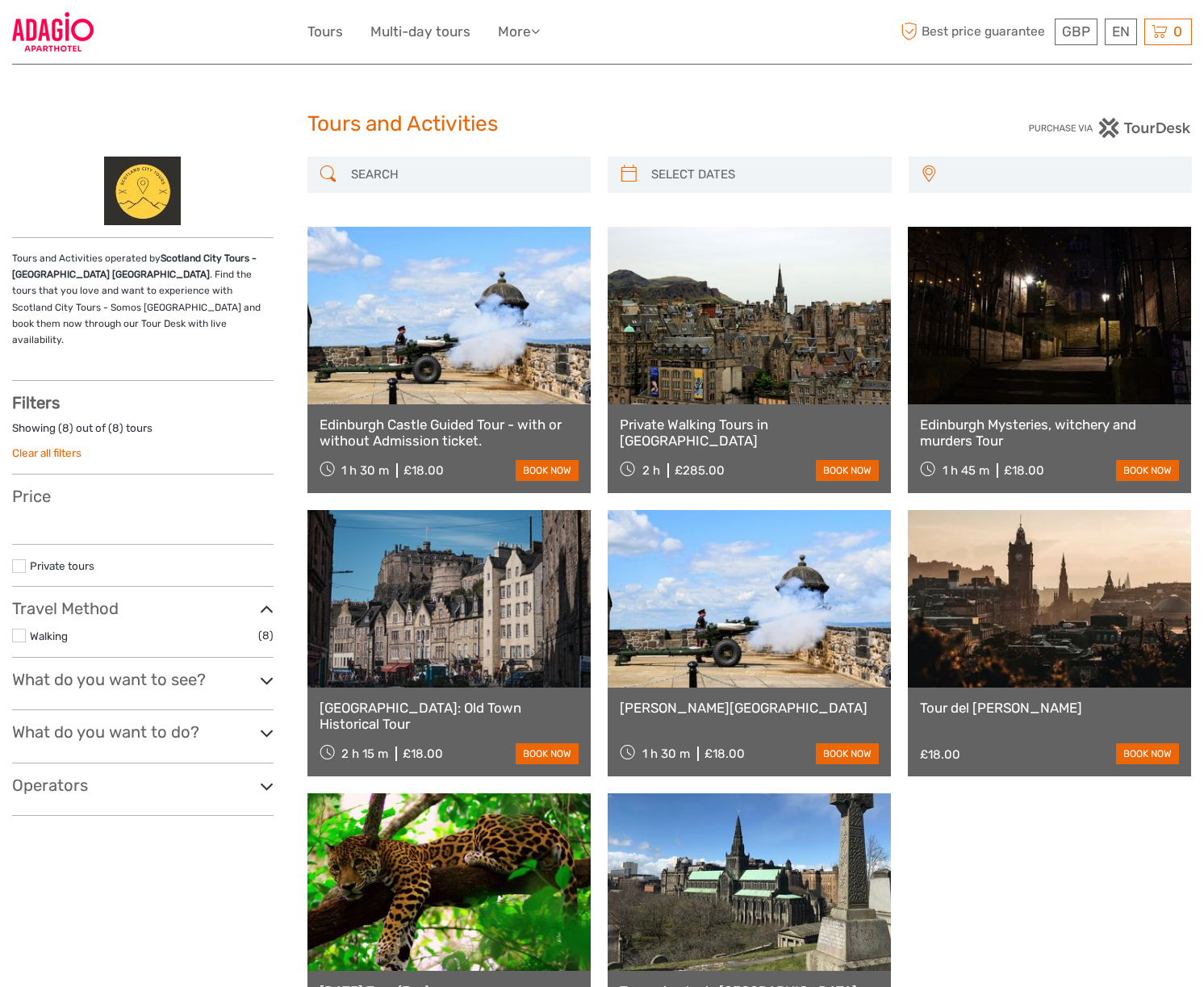
select select
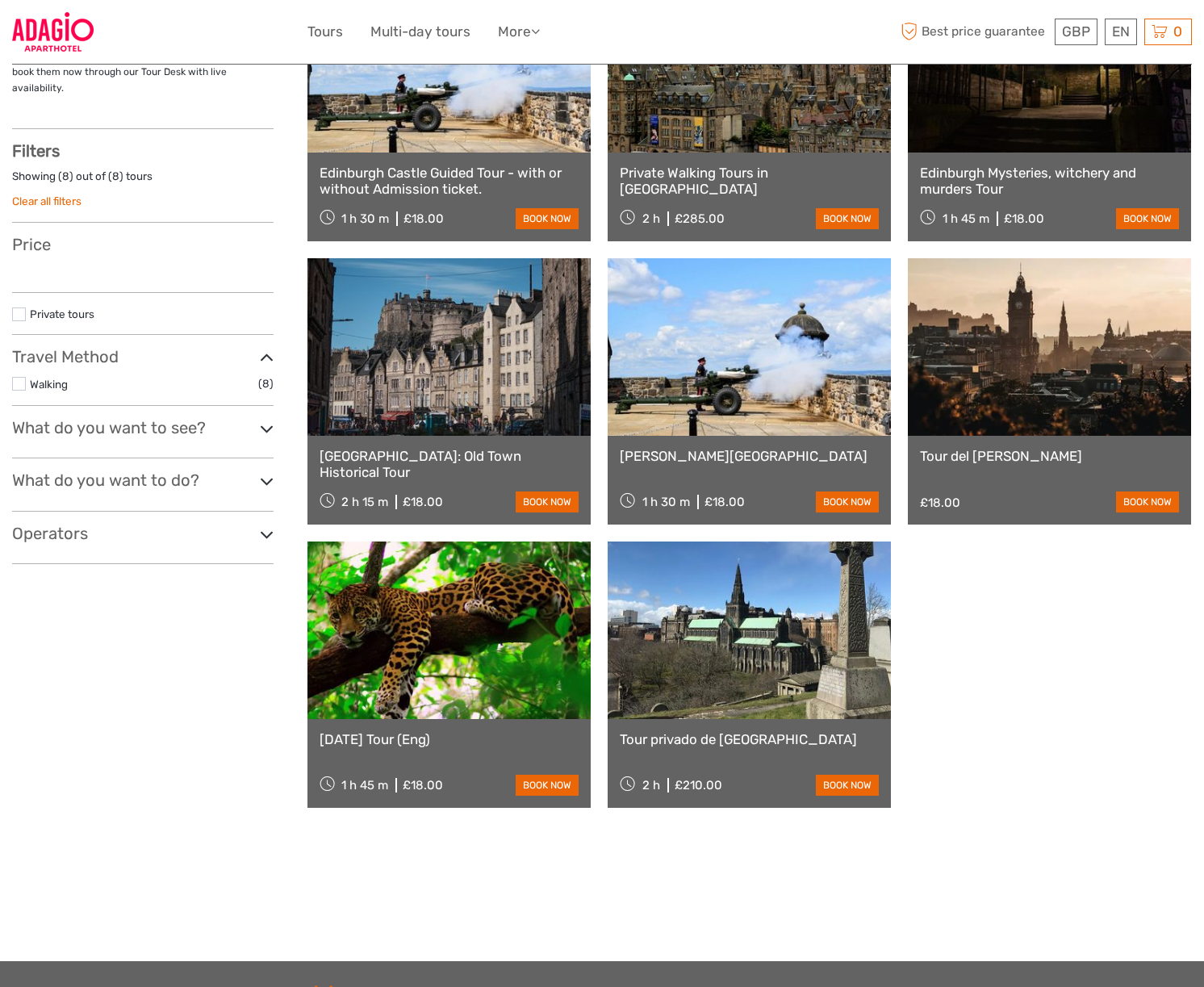
select select
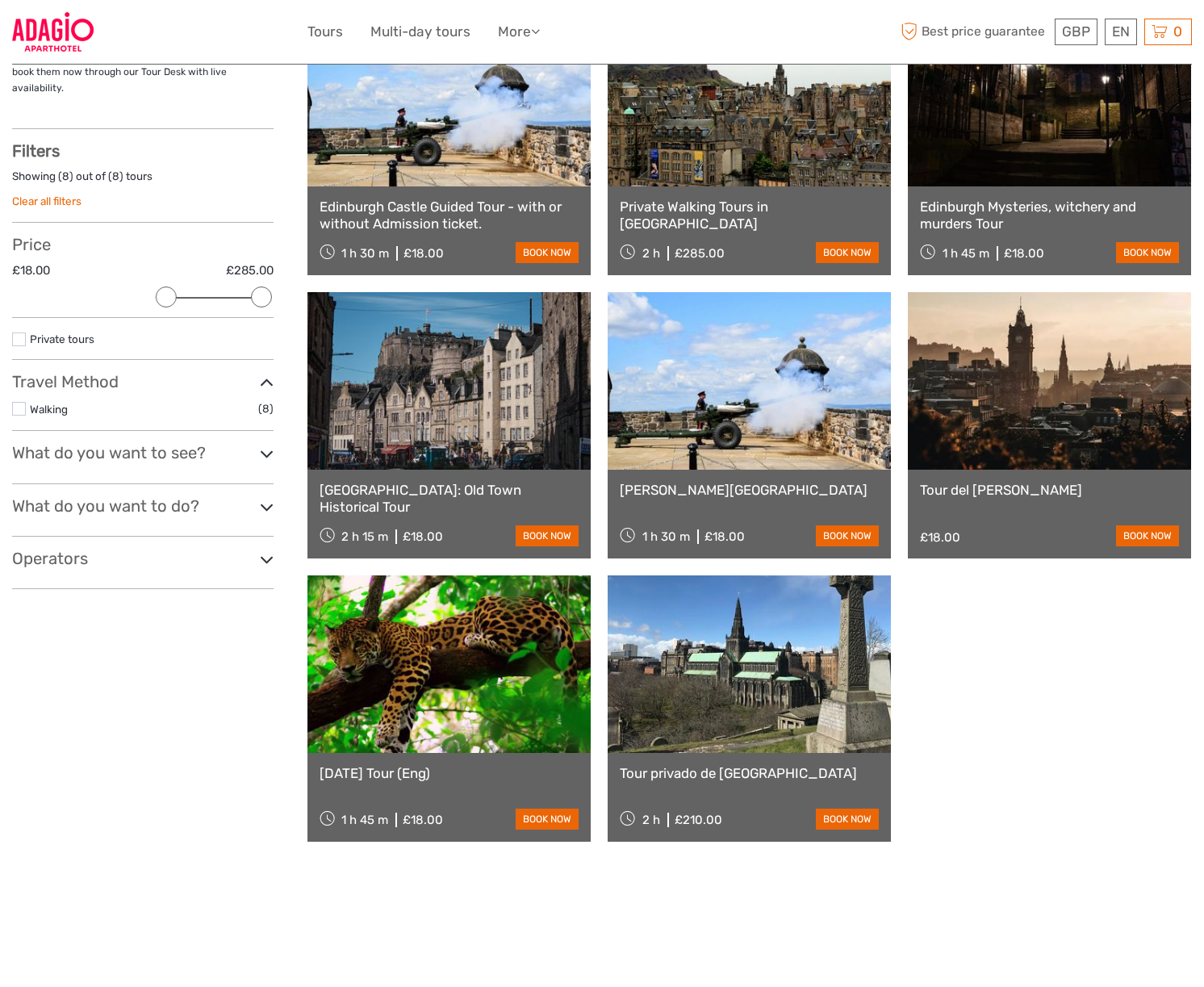
scroll to position [0, 0]
click at [980, 492] on link "Tour del [PERSON_NAME]" at bounding box center [1049, 490] width 259 height 16
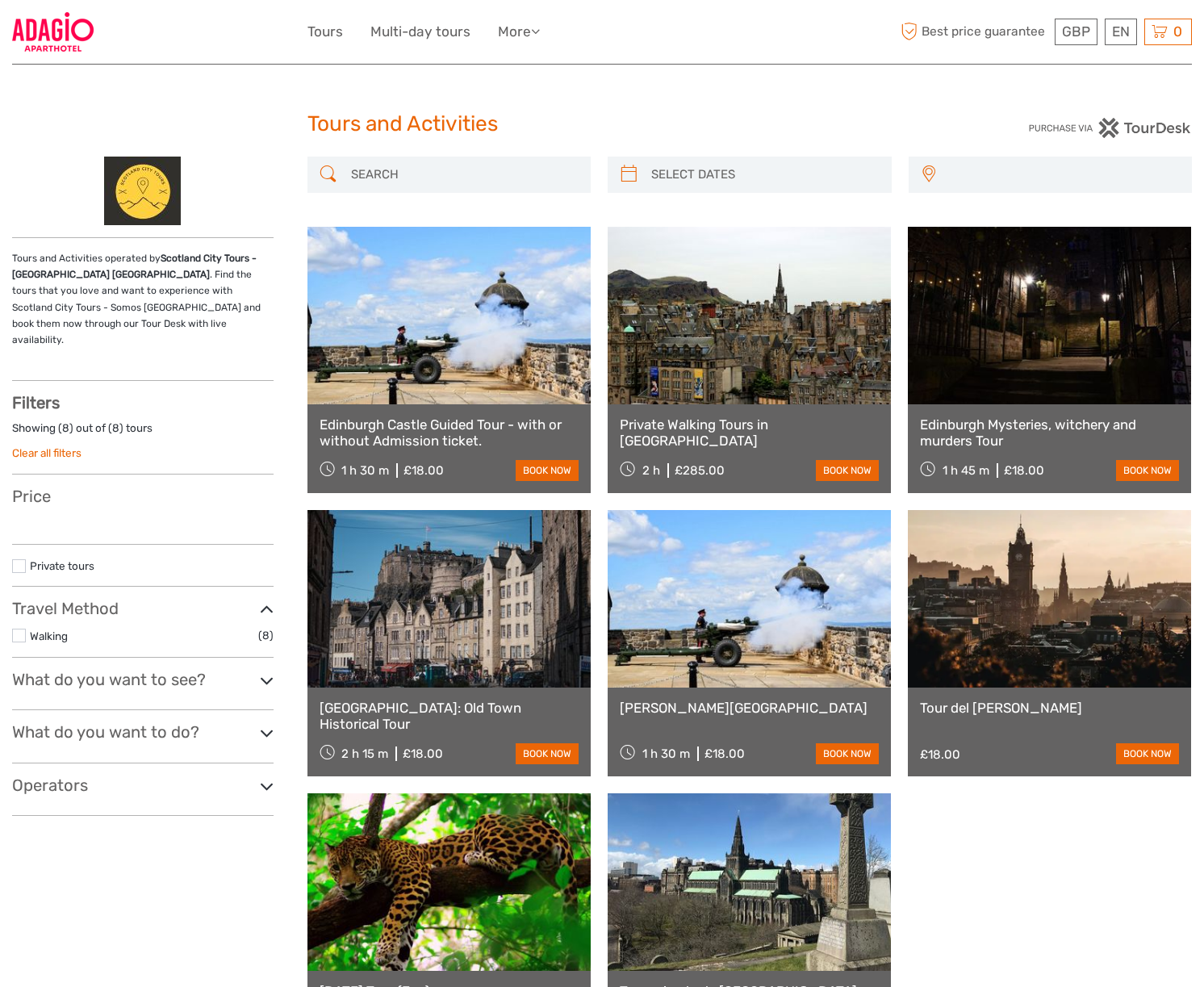
select select
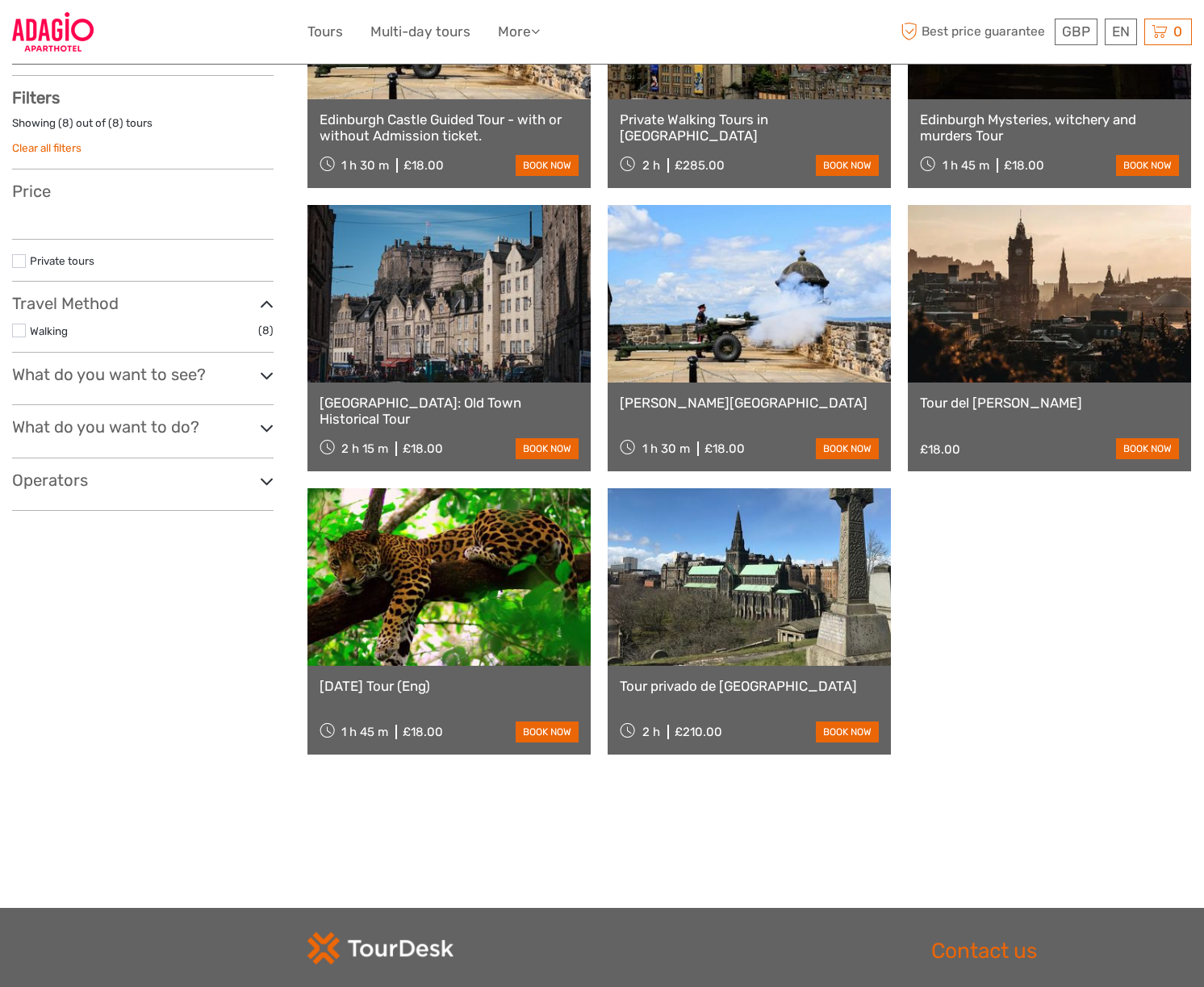
scroll to position [252, 0]
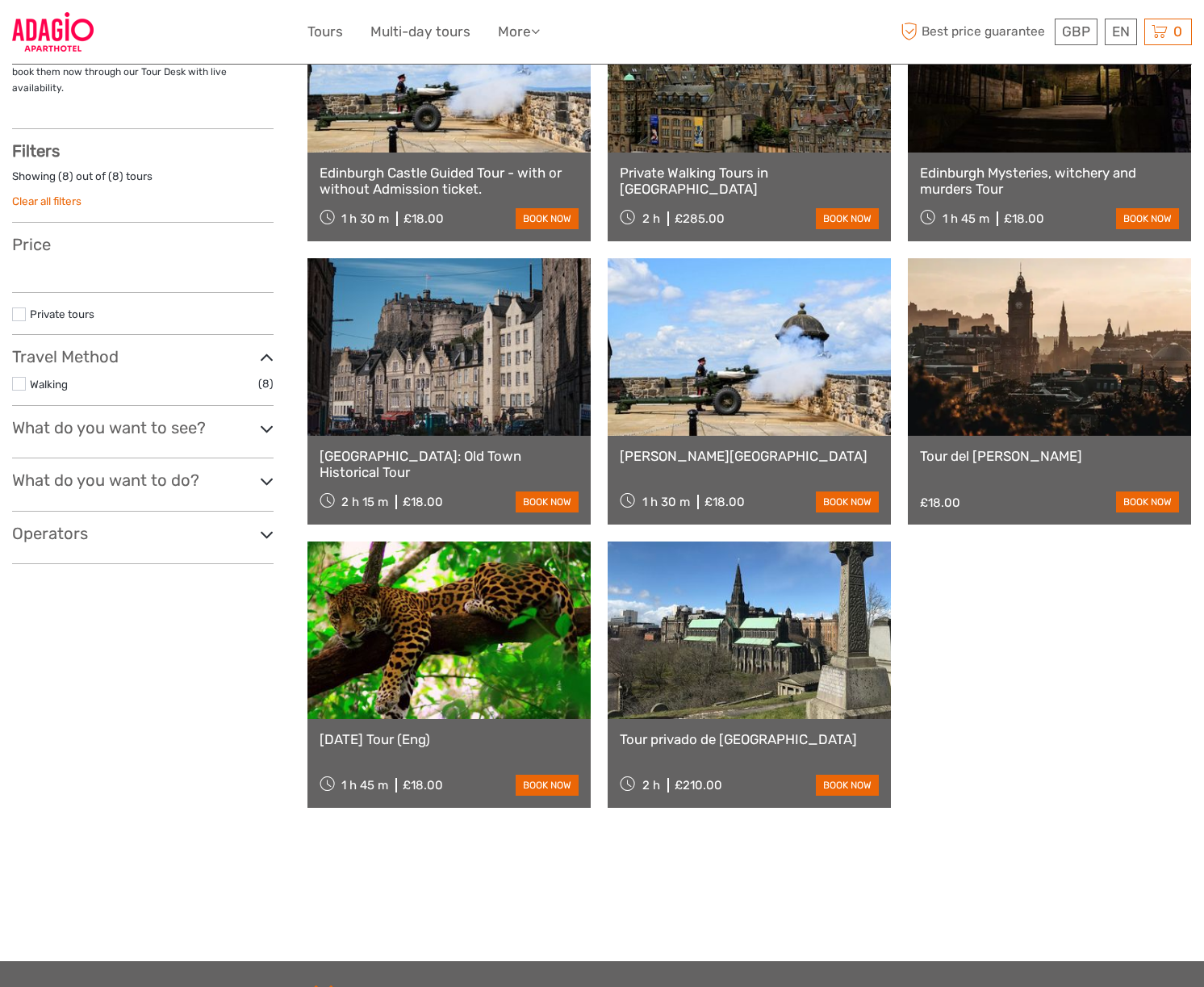
select select
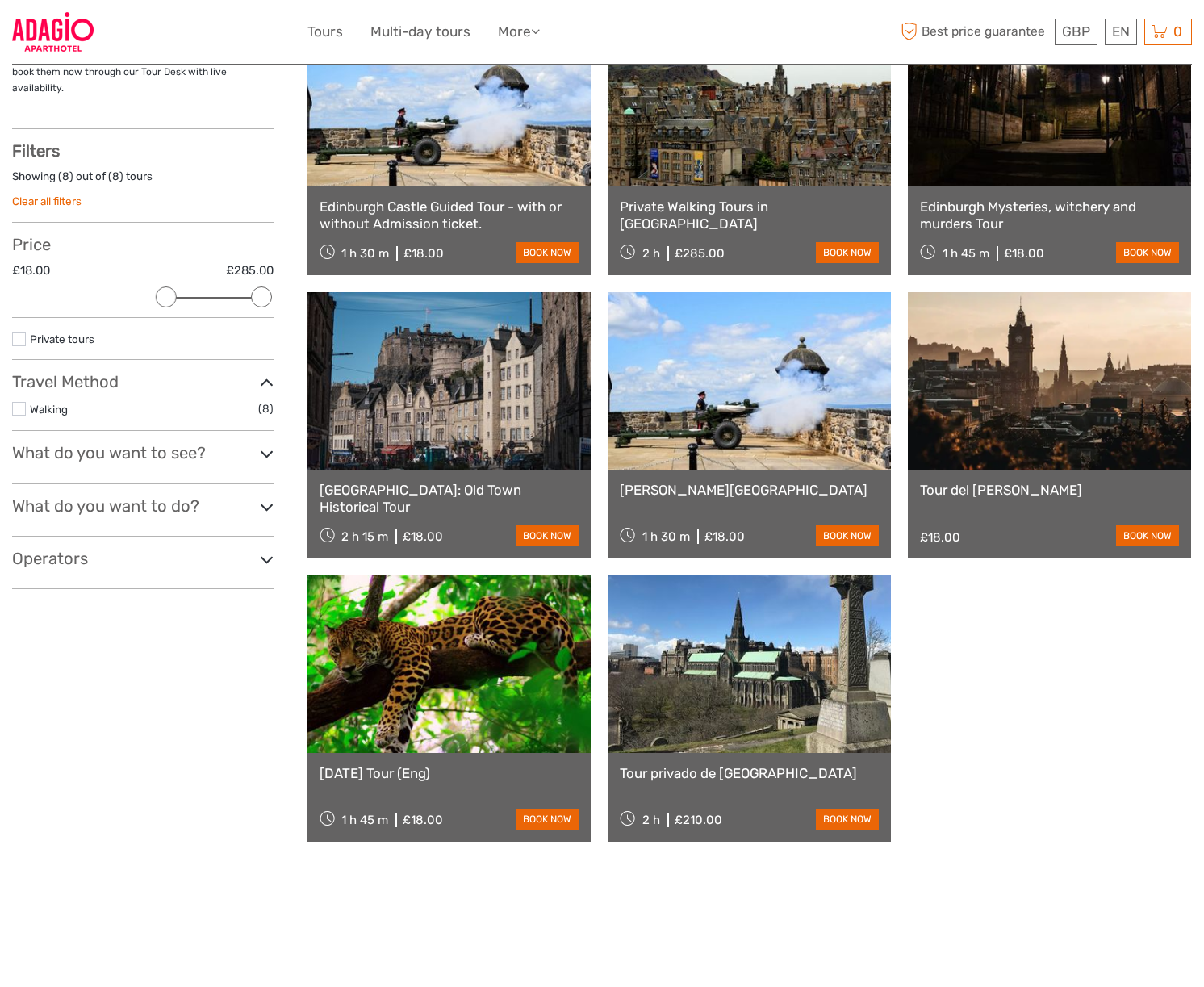
scroll to position [0, 0]
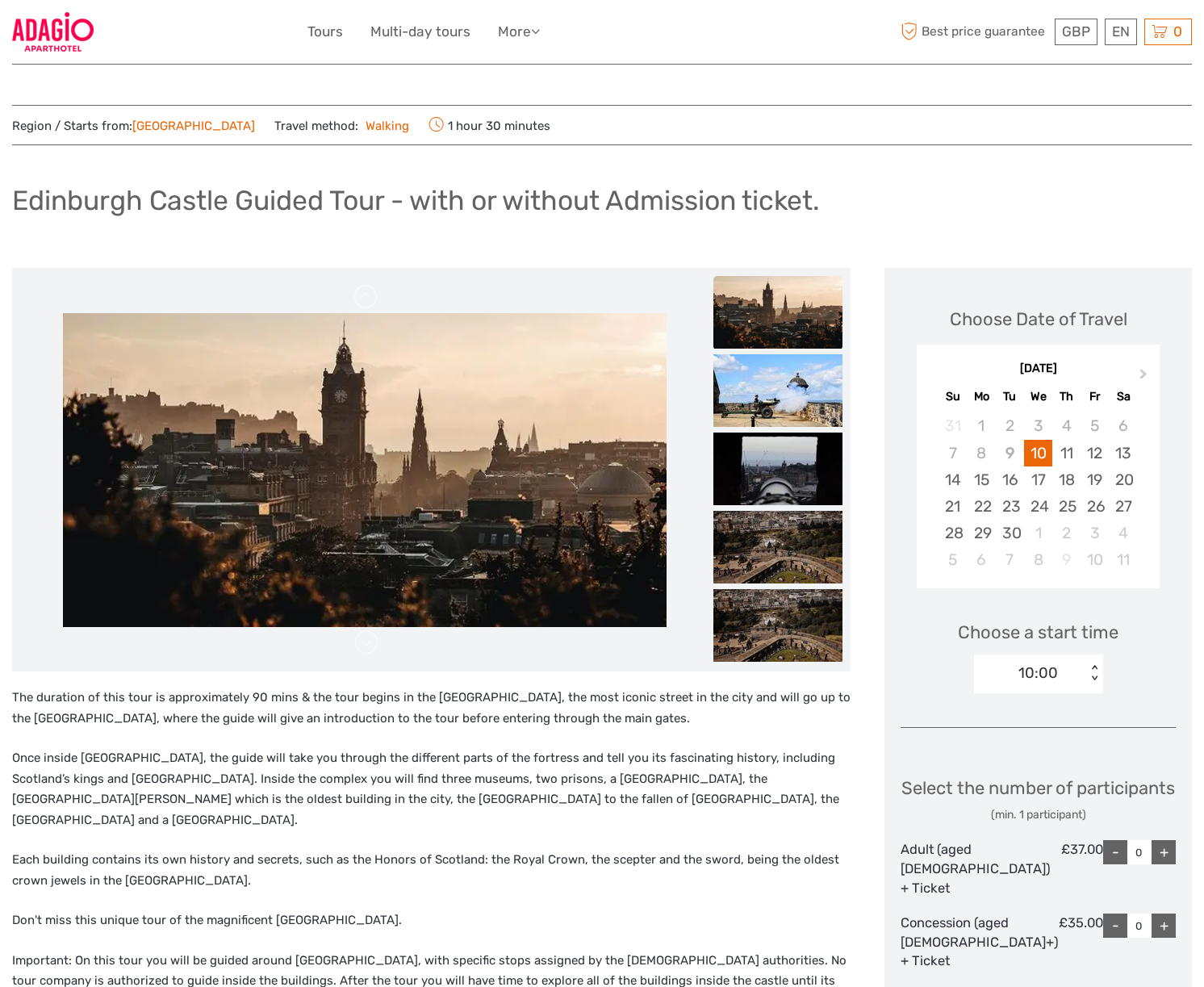
click at [169, 125] on link "[GEOGRAPHIC_DATA]" at bounding box center [193, 125] width 123 height 14
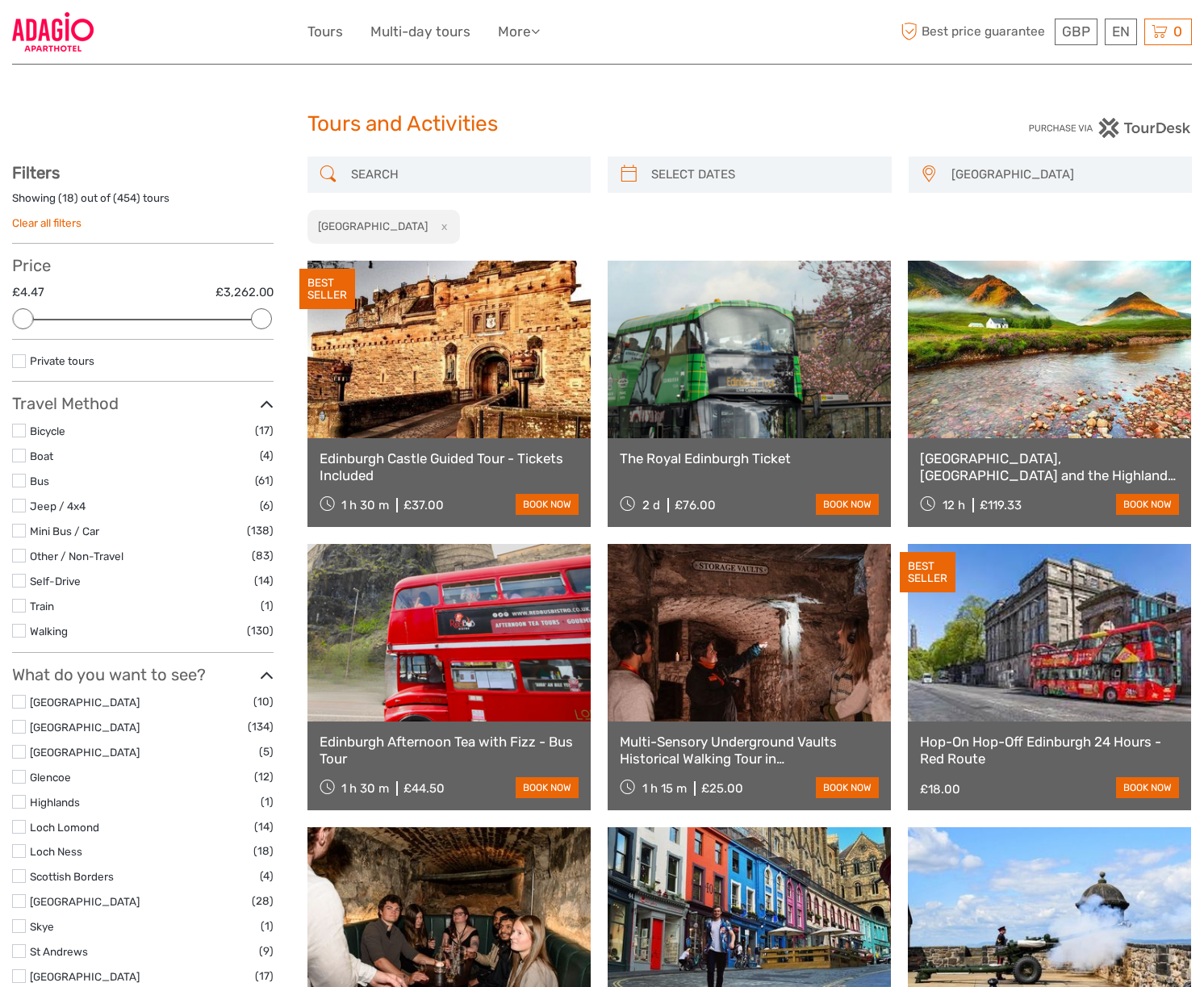
click at [470, 463] on link "Edinburgh Castle Guided Tour - Tickets Included" at bounding box center [449, 467] width 259 height 33
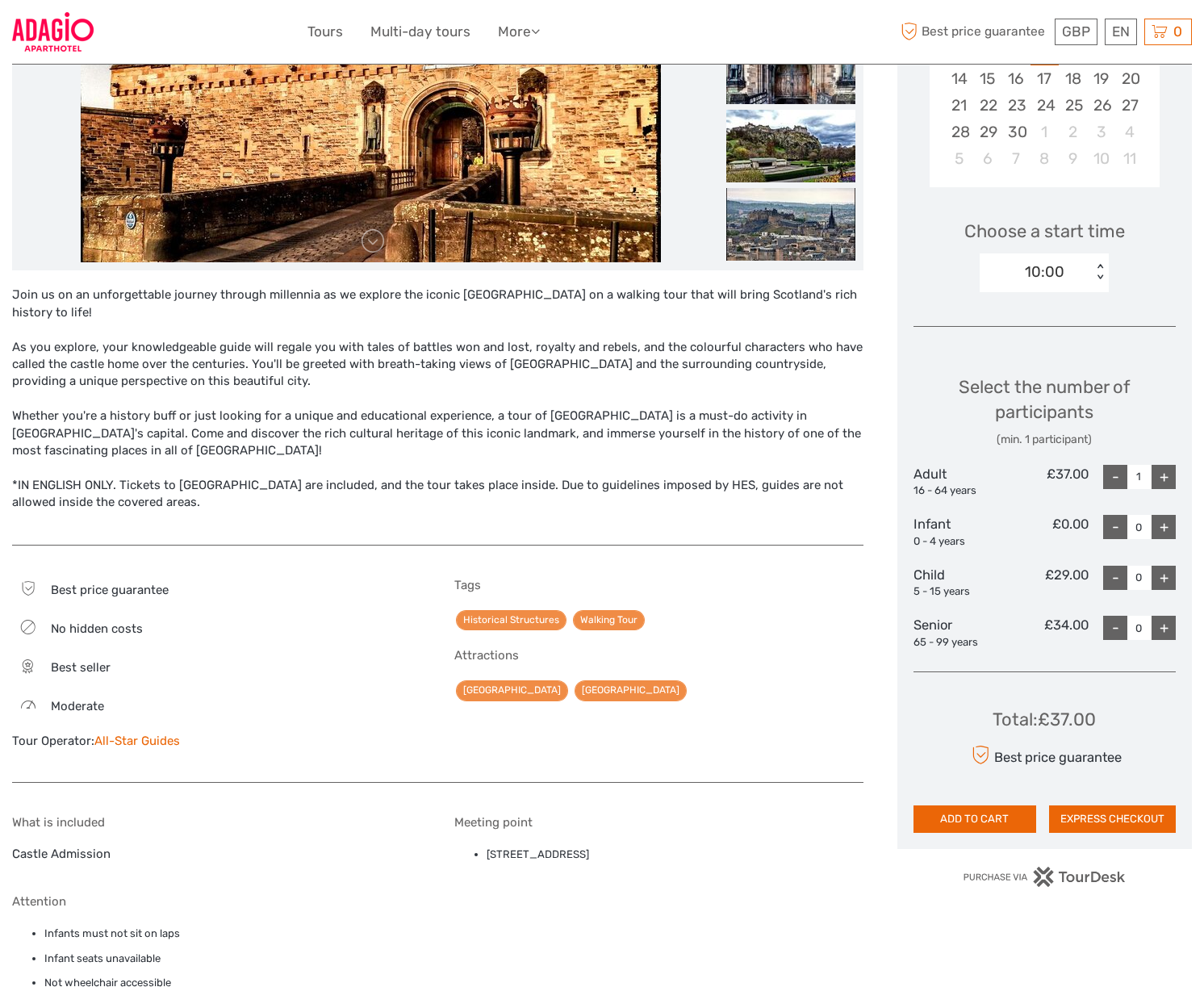
scroll to position [627, 0]
